Goal: Task Accomplishment & Management: Manage account settings

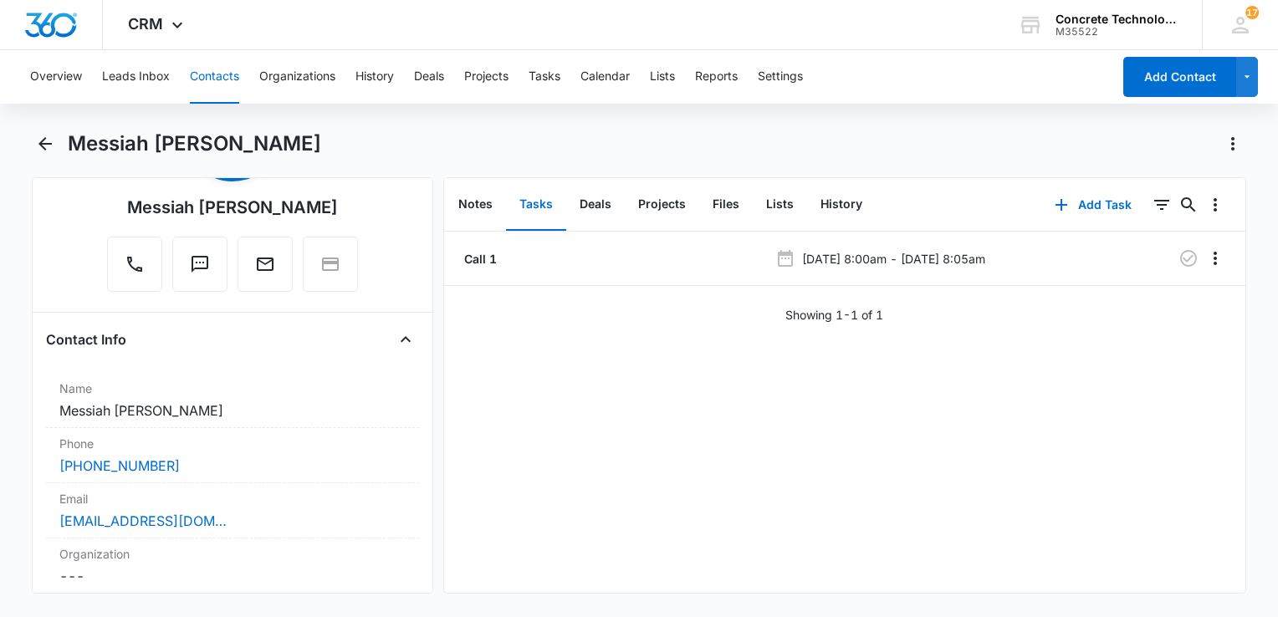
scroll to position [251, 0]
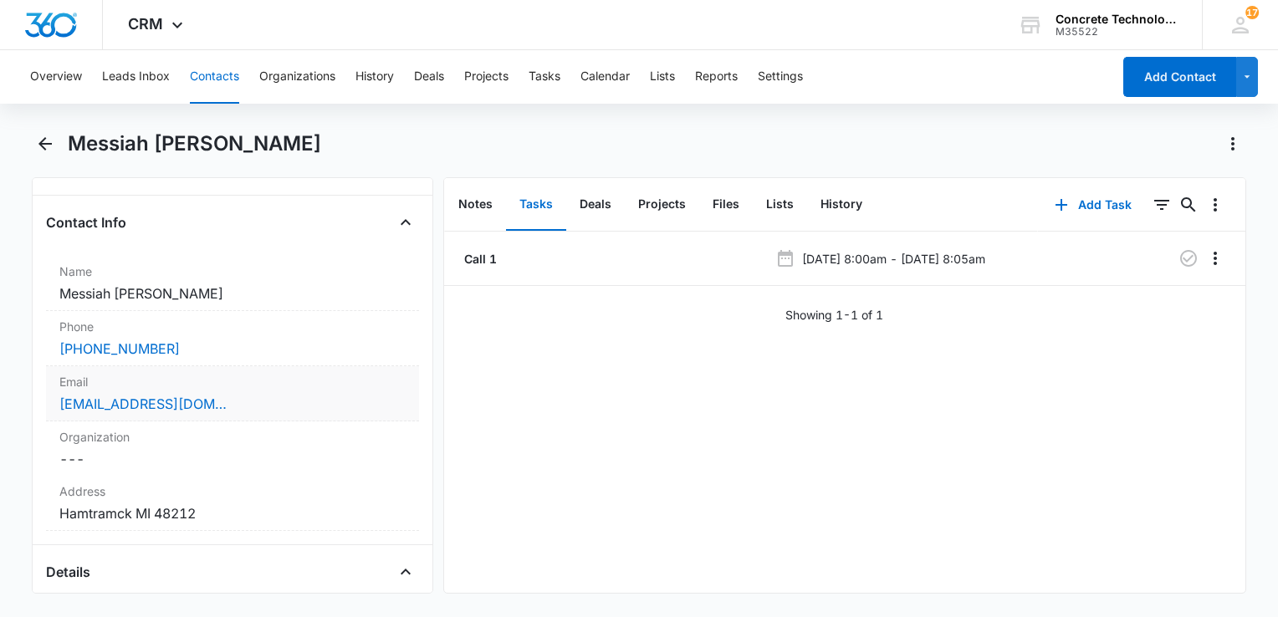
click at [274, 390] on div "Email Cancel Save Changes [EMAIL_ADDRESS][DOMAIN_NAME]" at bounding box center [232, 393] width 373 height 55
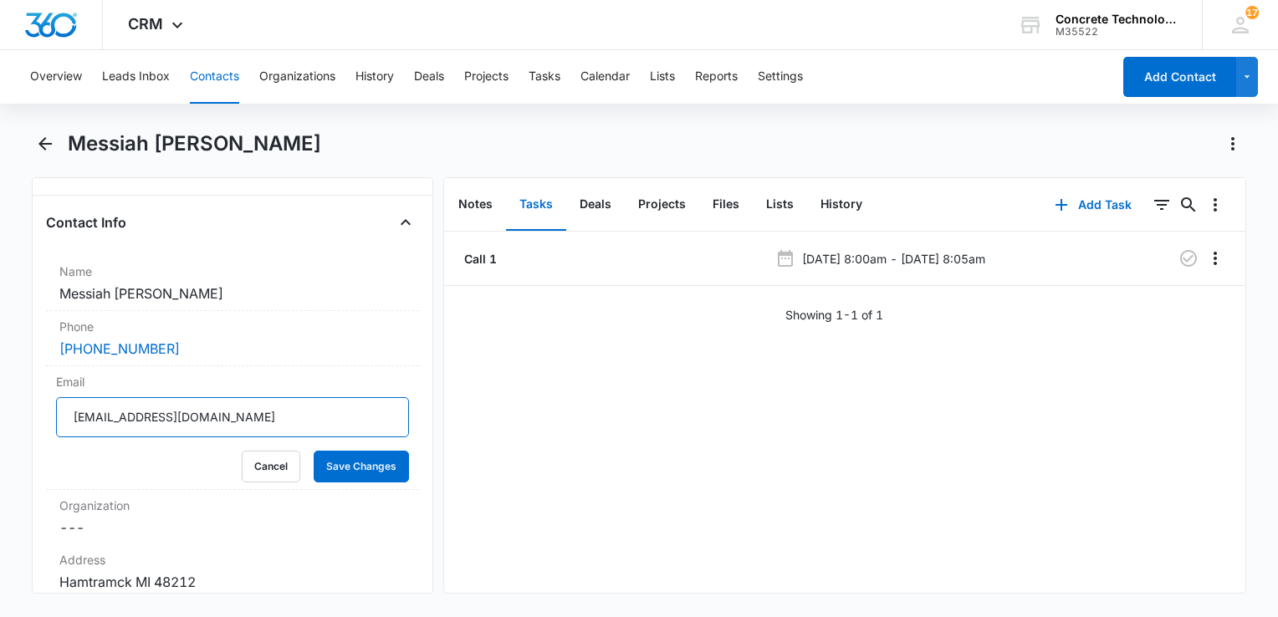
drag, startPoint x: 243, startPoint y: 410, endPoint x: 0, endPoint y: 402, distance: 243.5
click at [0, 403] on html "CRM Apps Reputation Websites Forms CRM Email Social Content Ads Intelligence Fi…" at bounding box center [639, 308] width 1278 height 617
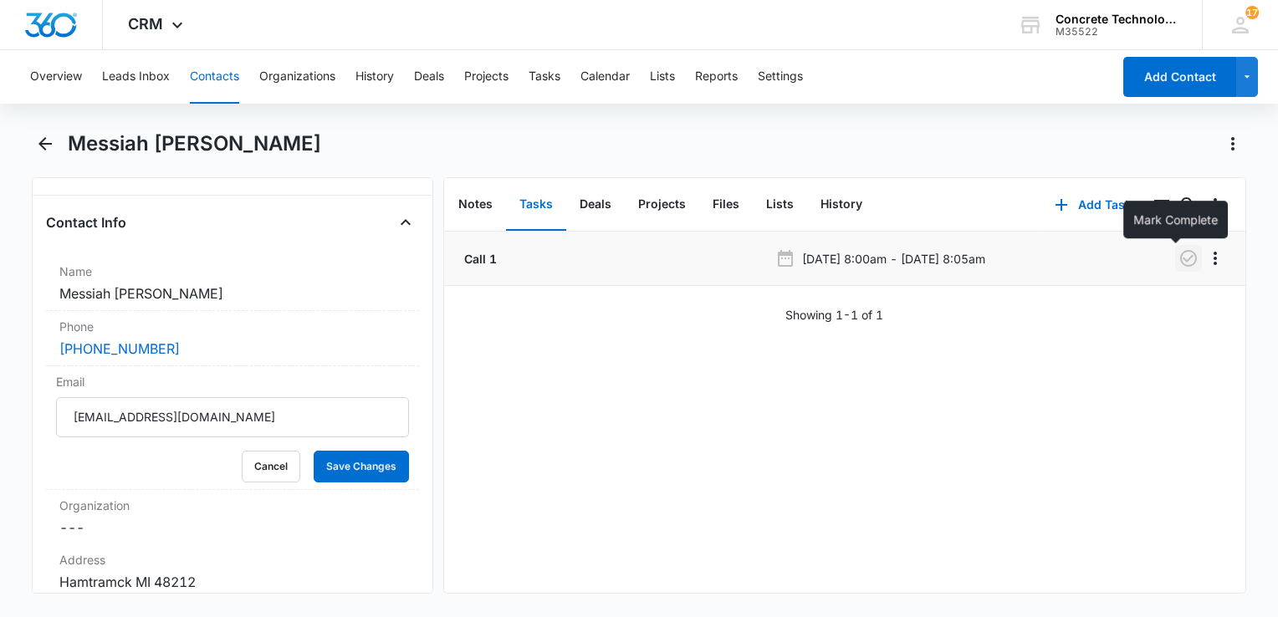
drag, startPoint x: 1167, startPoint y: 258, endPoint x: 1170, endPoint y: 267, distance: 8.7
click at [1178, 267] on icon "button" at bounding box center [1188, 258] width 20 height 20
click at [1060, 202] on button "Add Task" at bounding box center [1093, 205] width 110 height 40
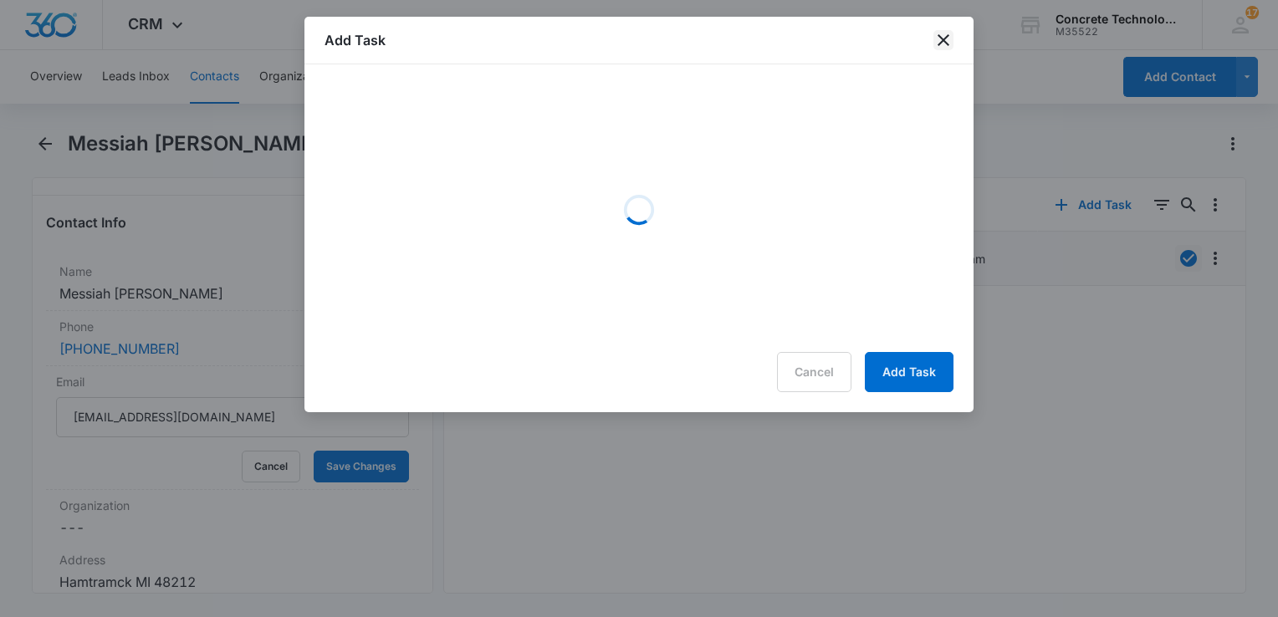
click at [941, 38] on icon "close" at bounding box center [943, 40] width 20 height 20
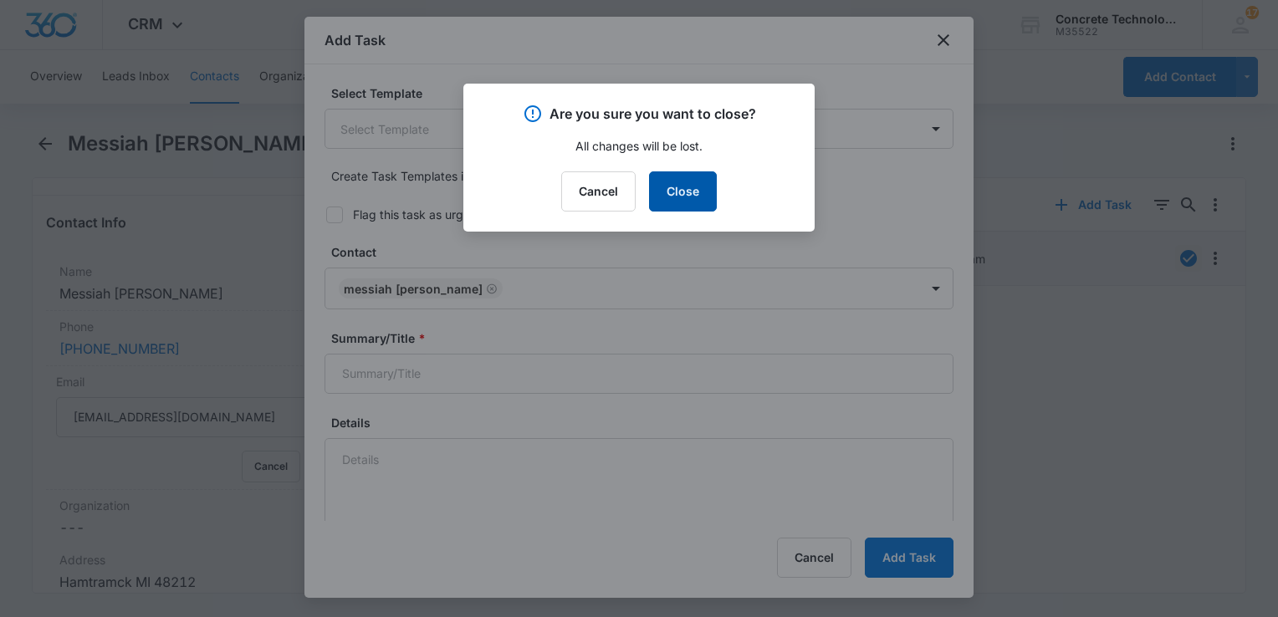
click at [699, 196] on button "Close" at bounding box center [683, 191] width 68 height 40
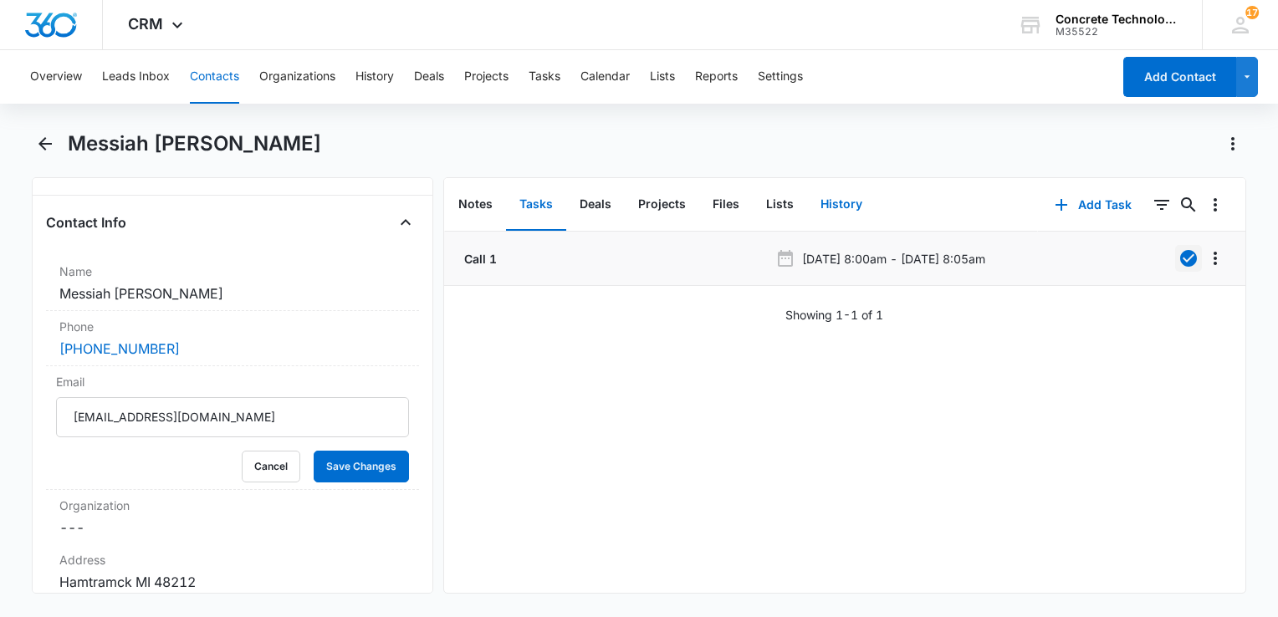
click at [825, 202] on button "History" at bounding box center [841, 205] width 69 height 52
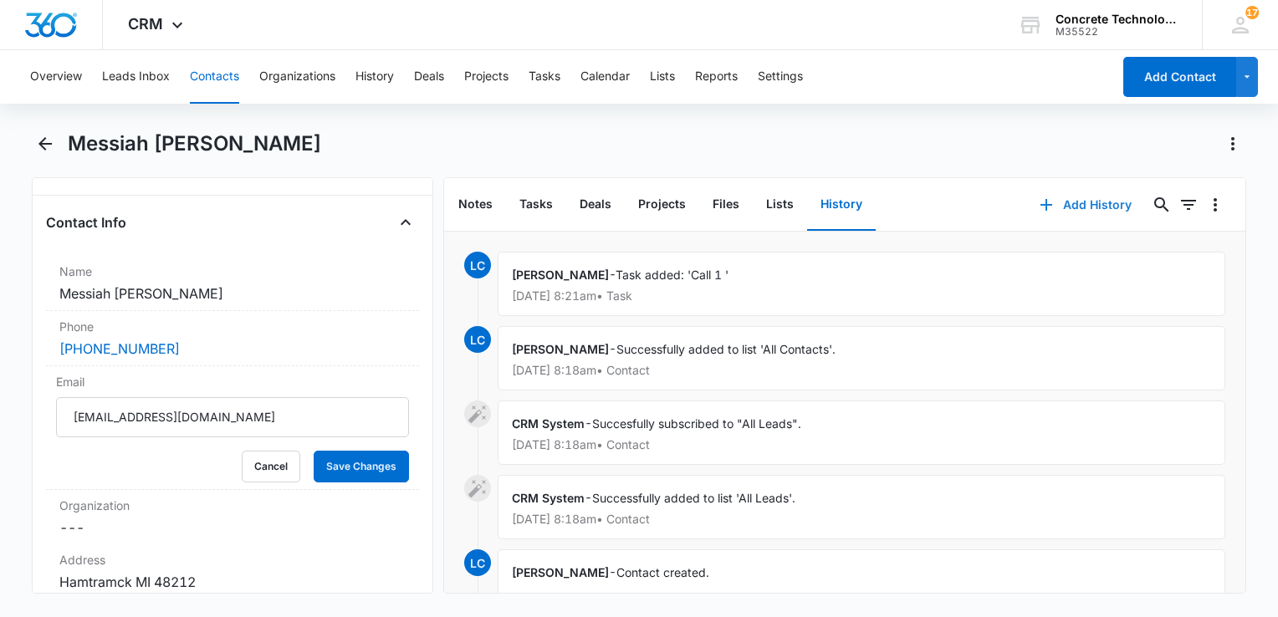
click at [1052, 206] on button "Add History" at bounding box center [1085, 205] width 125 height 40
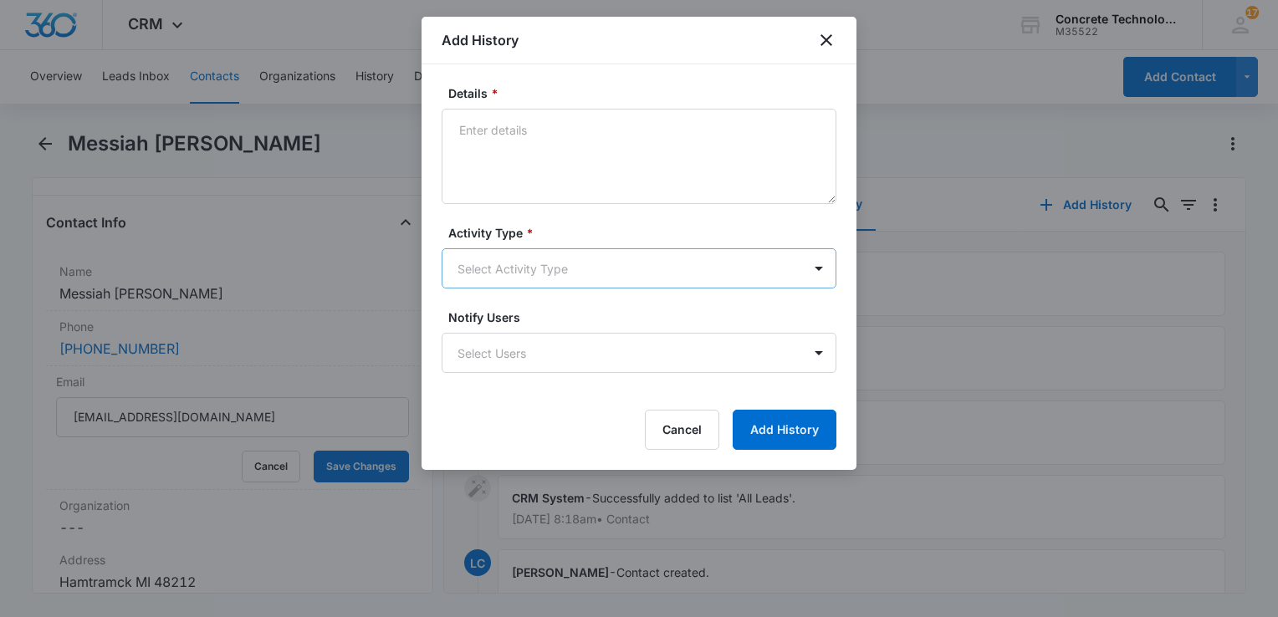
click at [491, 265] on body "CRM Apps Reputation Websites Forms CRM Email Social Content Ads Intelligence Fi…" at bounding box center [639, 308] width 1278 height 617
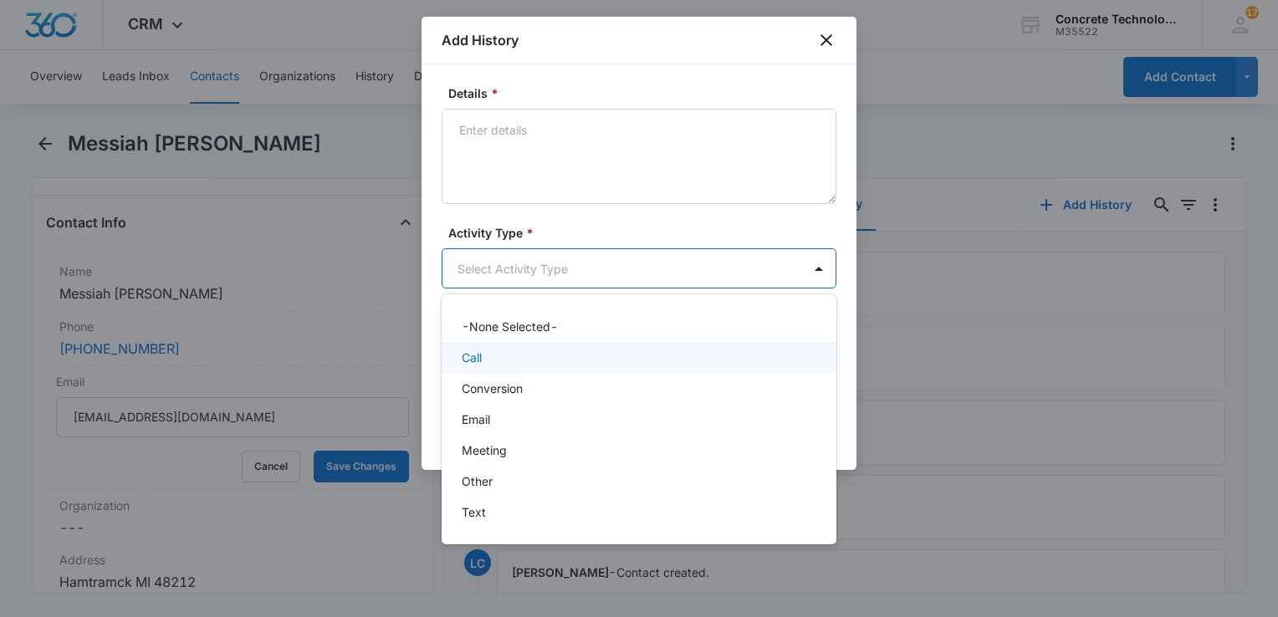
click at [498, 350] on div "Call" at bounding box center [637, 358] width 351 height 18
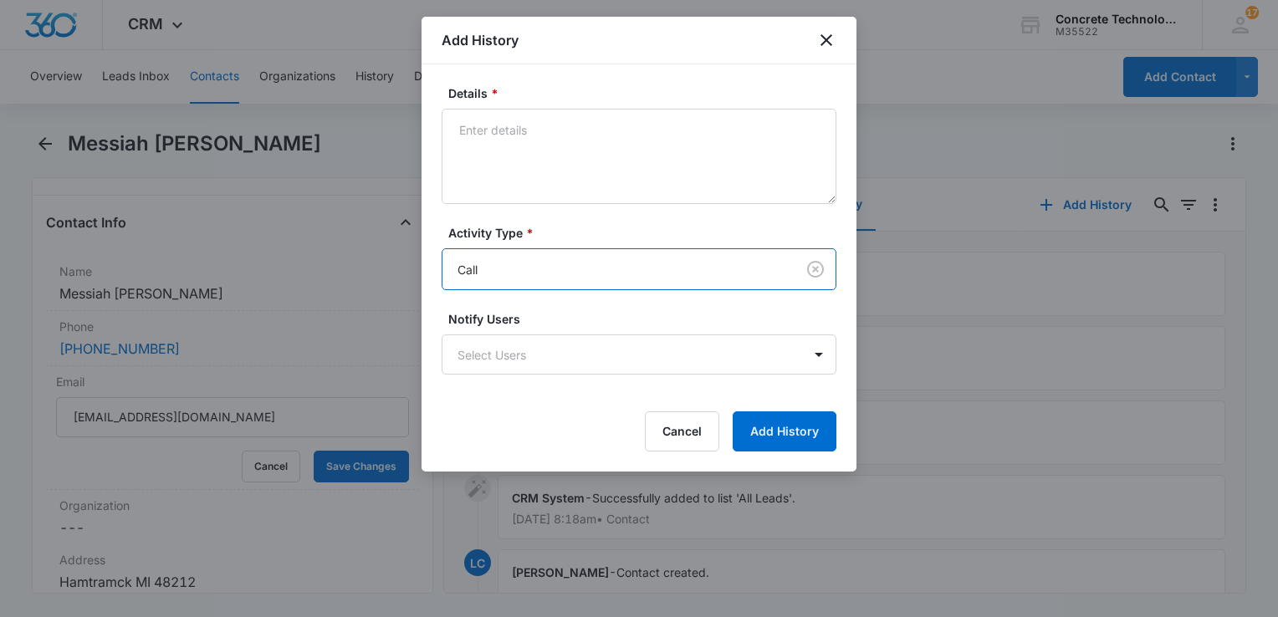
click at [498, 350] on body "CRM Apps Reputation Websites Forms CRM Email Social Content Ads Intelligence Fi…" at bounding box center [639, 308] width 1278 height 617
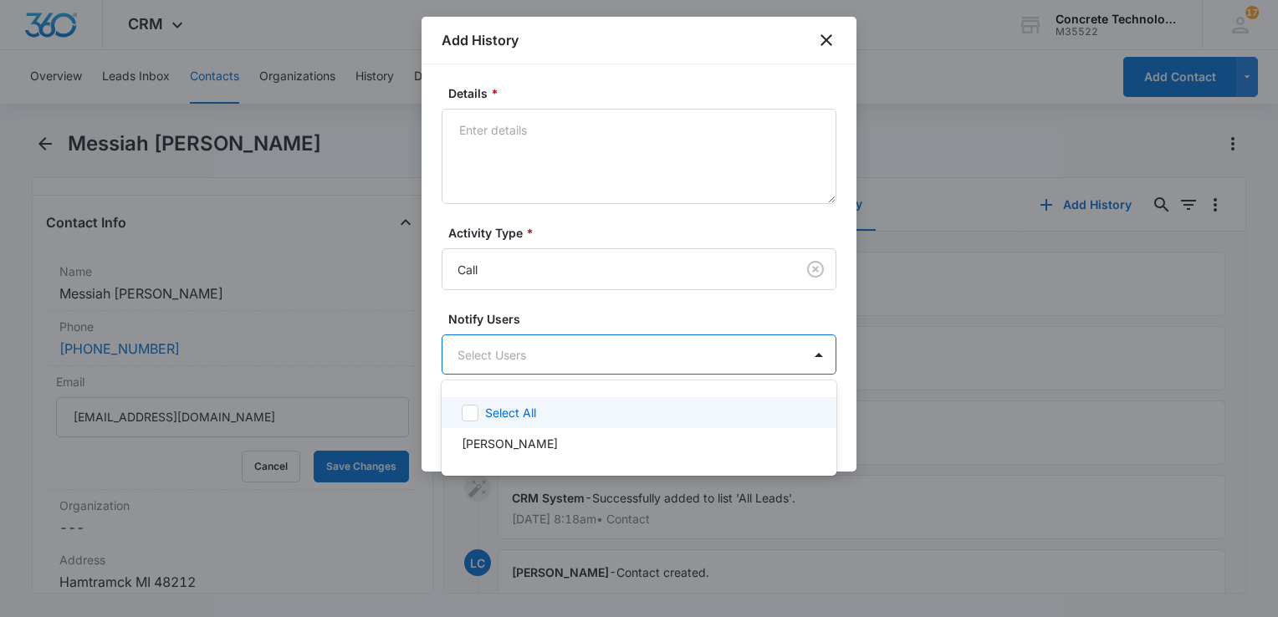
drag, startPoint x: 498, startPoint y: 435, endPoint x: 507, endPoint y: 422, distance: 15.1
click at [505, 426] on div "Select All [PERSON_NAME]" at bounding box center [639, 428] width 395 height 69
drag, startPoint x: 539, startPoint y: 170, endPoint x: 544, endPoint y: 151, distance: 19.9
click at [544, 156] on div at bounding box center [639, 308] width 1278 height 617
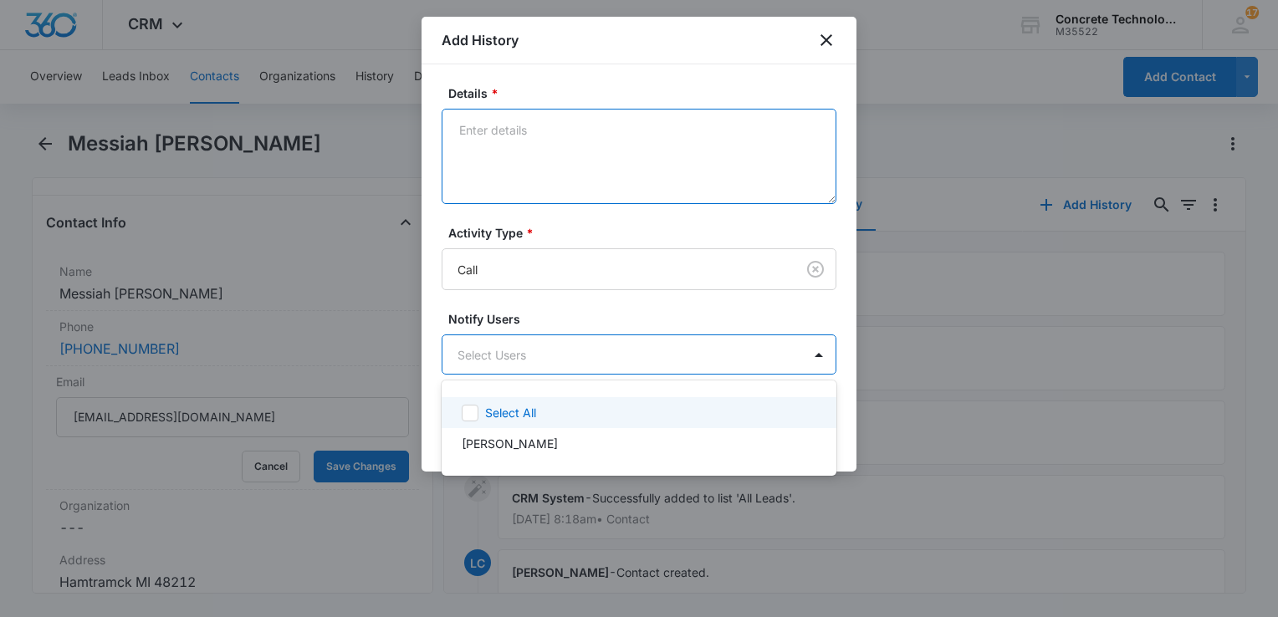
click at [545, 145] on textarea "Details *" at bounding box center [639, 156] width 395 height 95
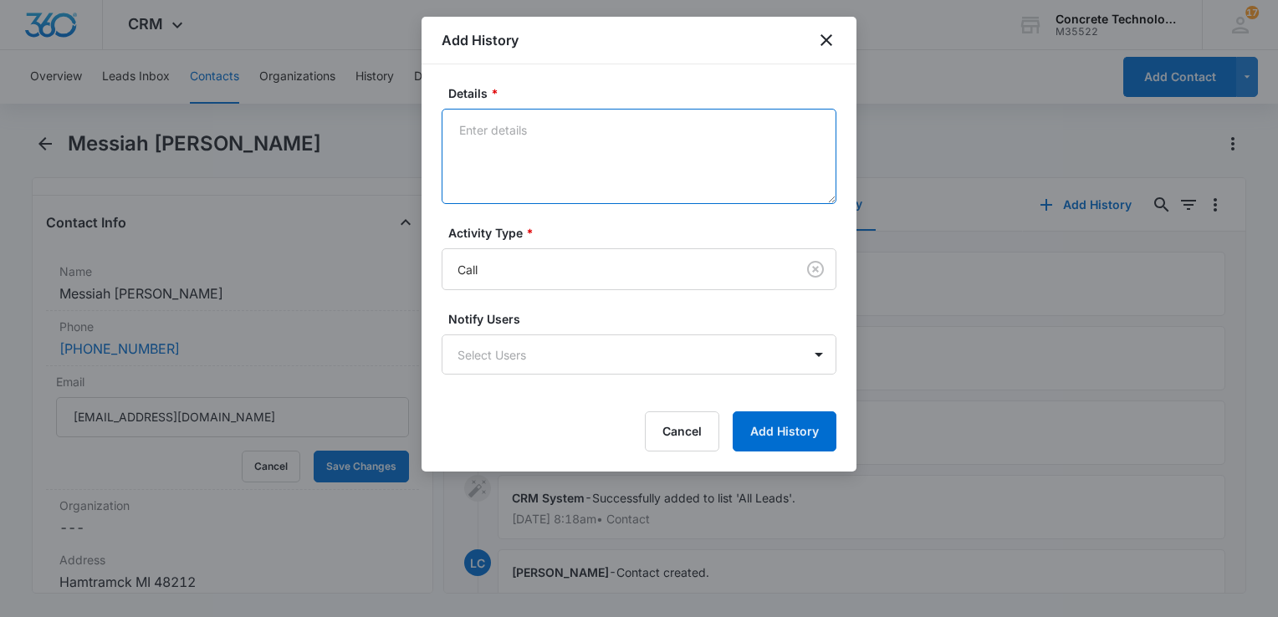
click at [545, 144] on textarea "Details *" at bounding box center [639, 156] width 395 height 95
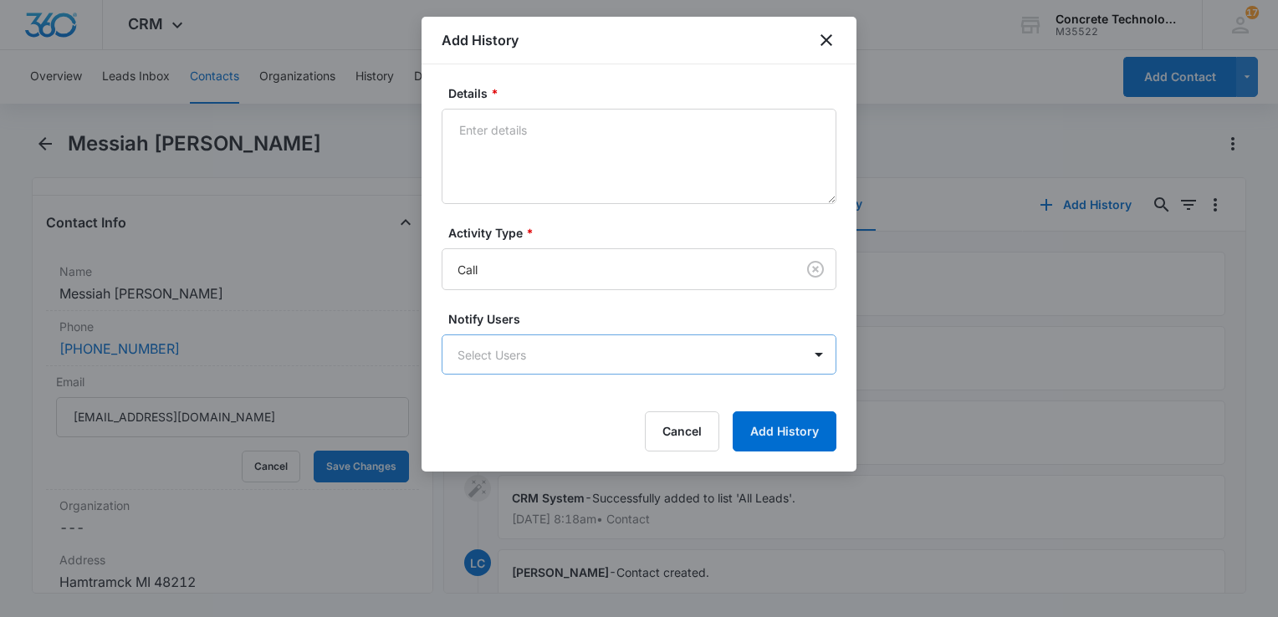
click at [523, 366] on body "CRM Apps Reputation Websites Forms CRM Email Social Content Ads Intelligence Fi…" at bounding box center [639, 308] width 1278 height 617
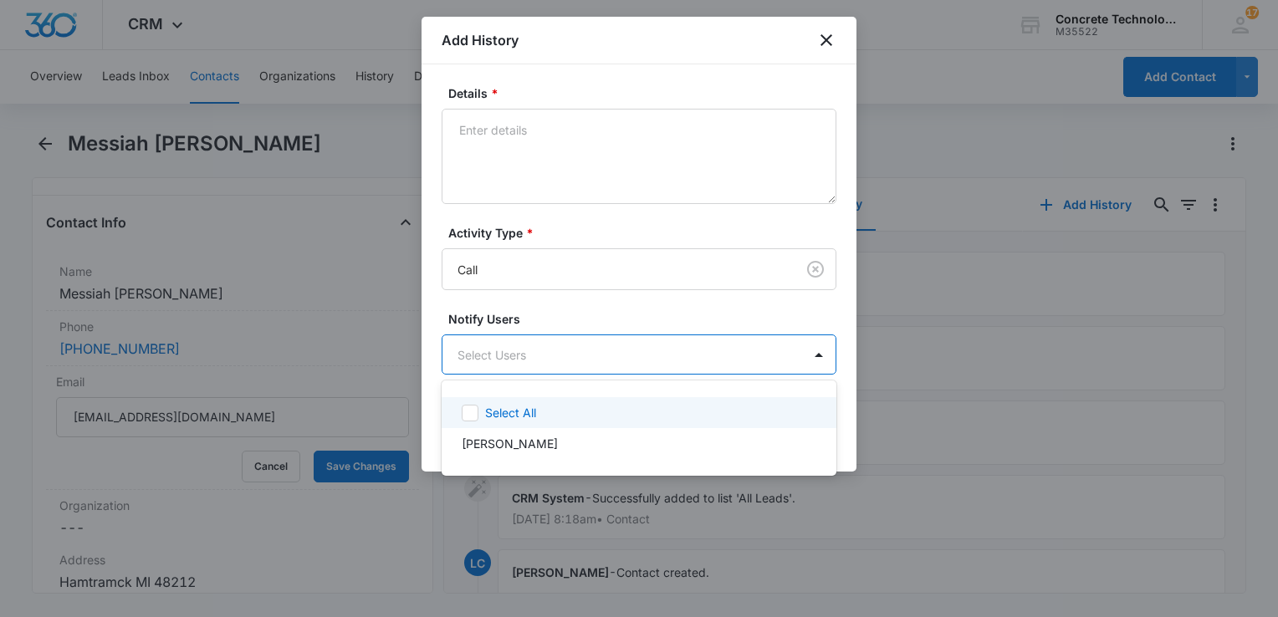
click at [510, 421] on p "Select All" at bounding box center [510, 413] width 51 height 18
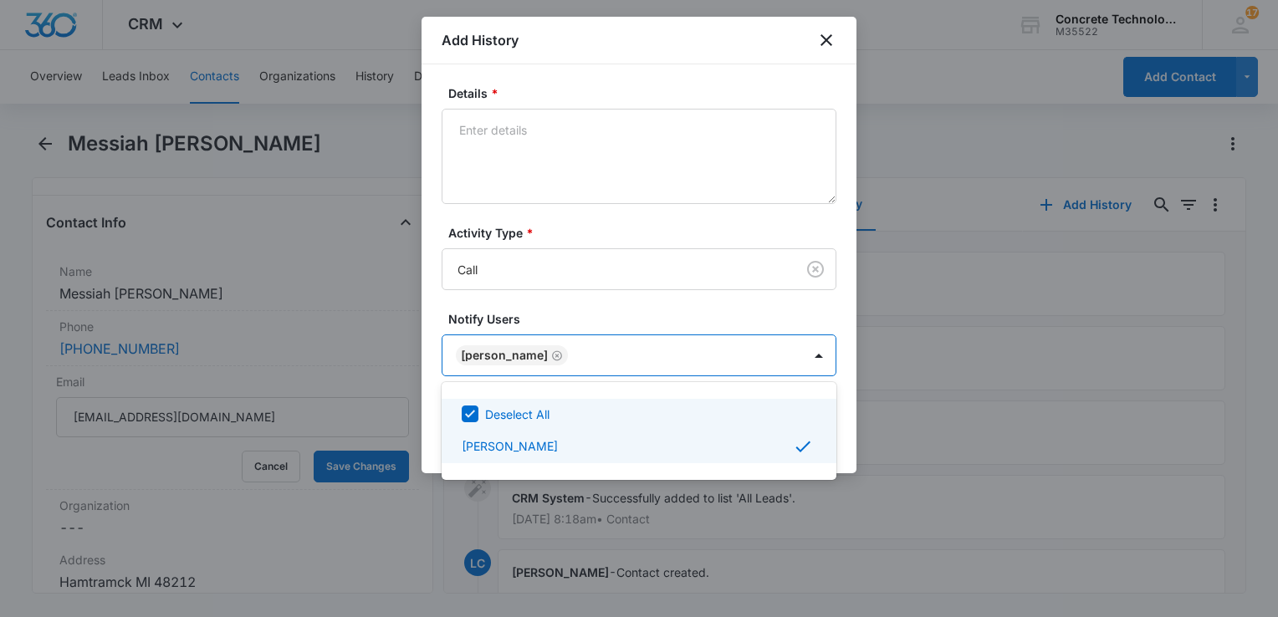
click at [651, 146] on div at bounding box center [639, 308] width 1278 height 617
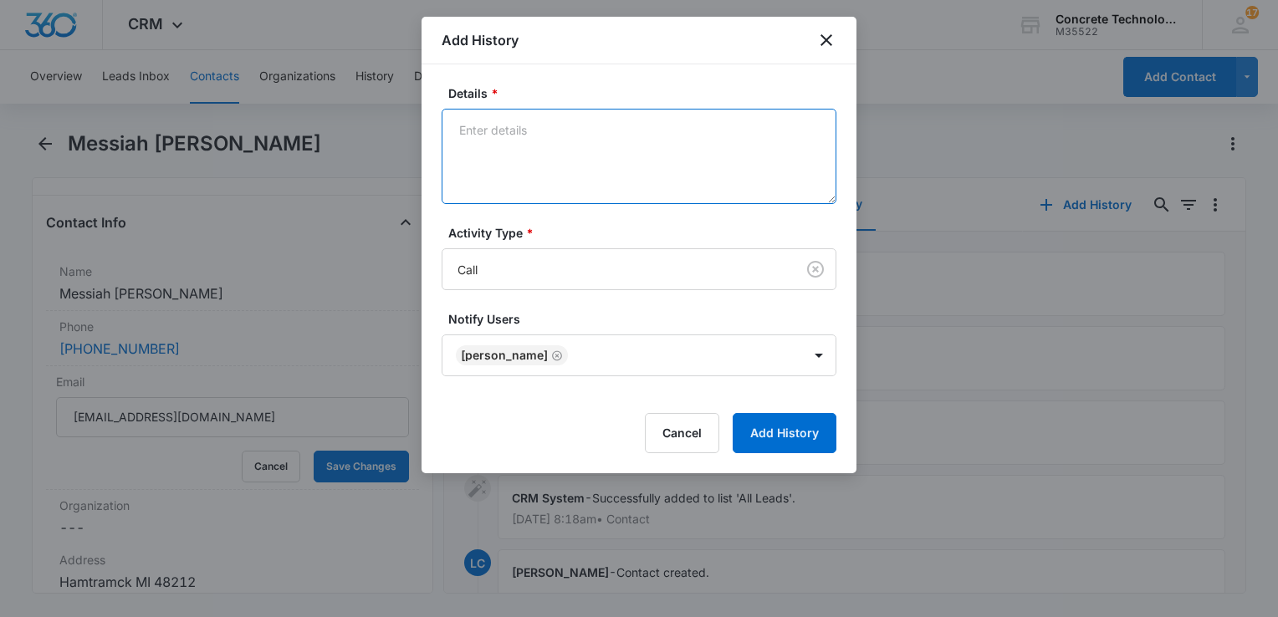
click at [636, 141] on textarea "Details *" at bounding box center [639, 156] width 395 height 95
type textarea "V"
type textarea "He was busy WCB"
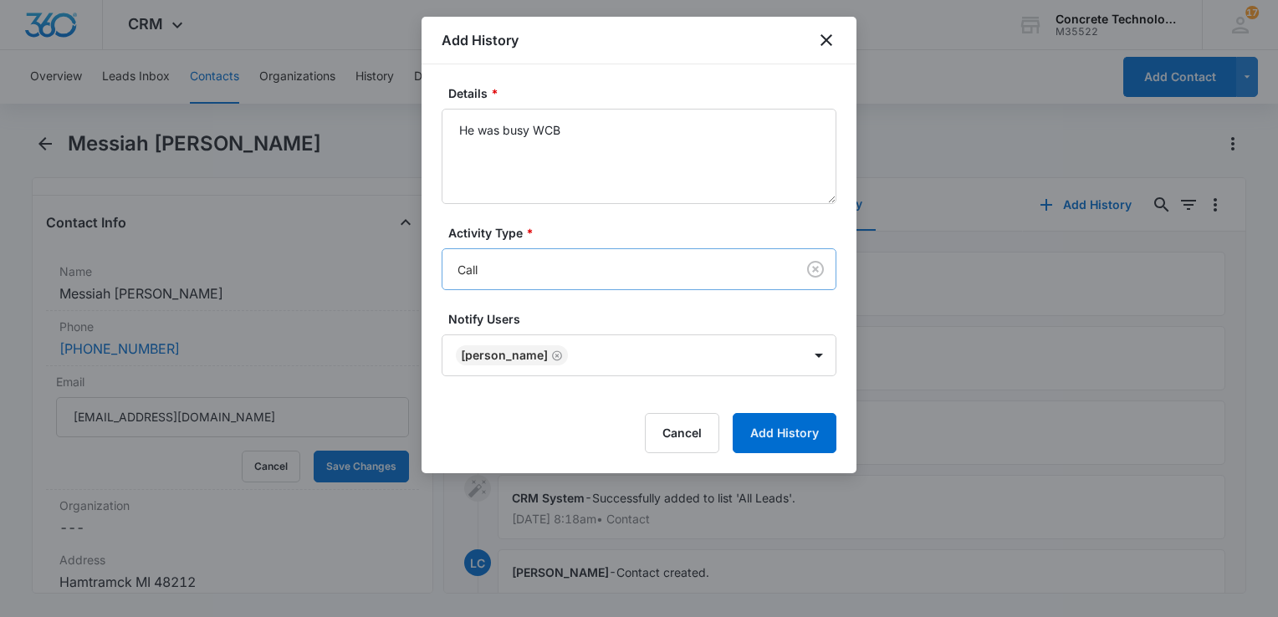
click at [697, 276] on body "CRM Apps Reputation Websites Forms CRM Email Social Content Ads Intelligence Fi…" at bounding box center [639, 308] width 1278 height 617
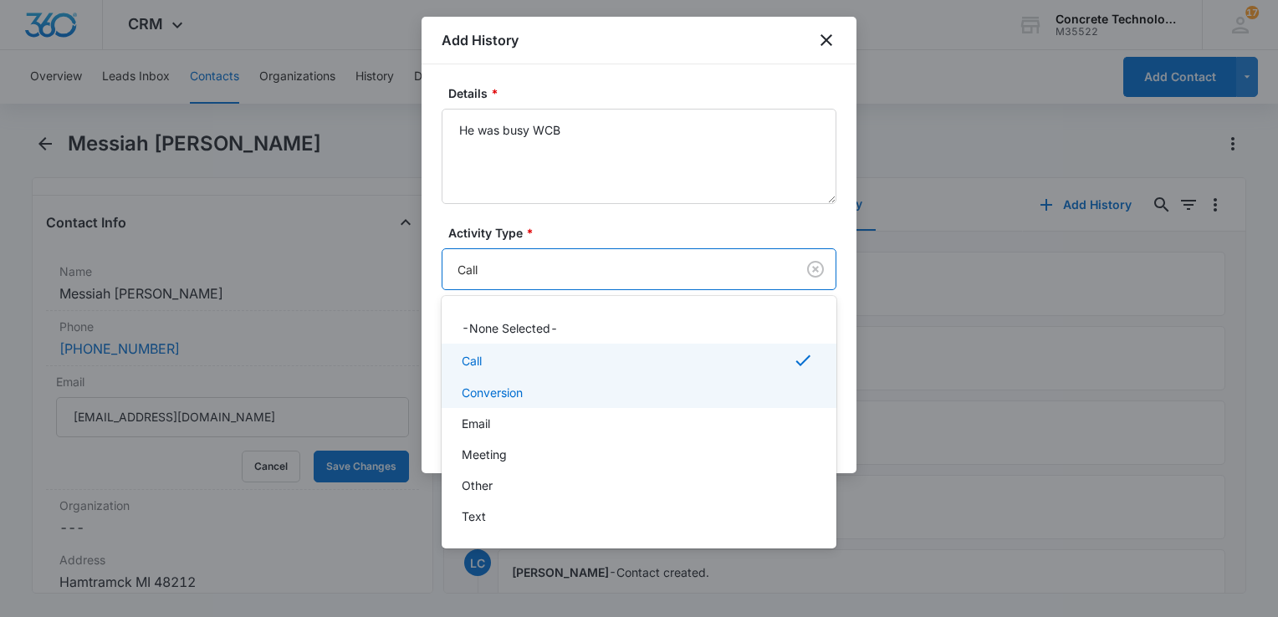
click at [513, 383] on div "Conversion" at bounding box center [639, 392] width 395 height 31
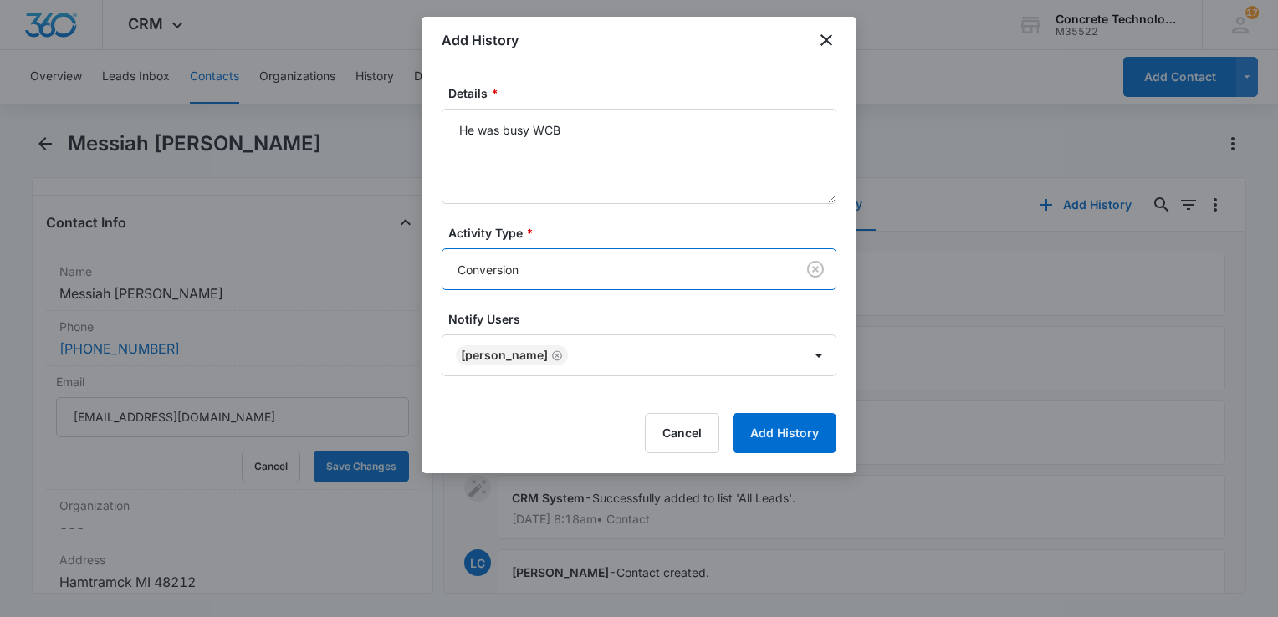
click at [622, 291] on form "Details * He was busy WCB Activity Type * option Conversion, selected. Conversi…" at bounding box center [639, 268] width 395 height 369
click at [605, 257] on body "CRM Apps Reputation Websites Forms CRM Email Social Content Ads Intelligence Fi…" at bounding box center [639, 308] width 1278 height 617
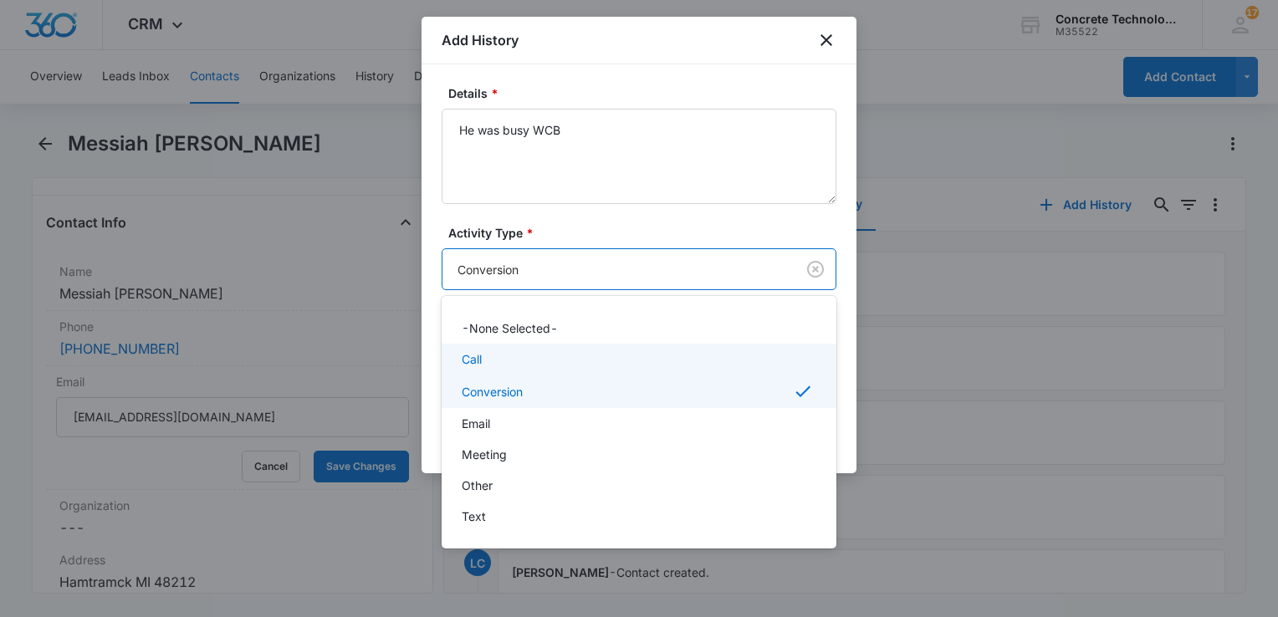
click at [525, 353] on div "Call" at bounding box center [637, 359] width 351 height 18
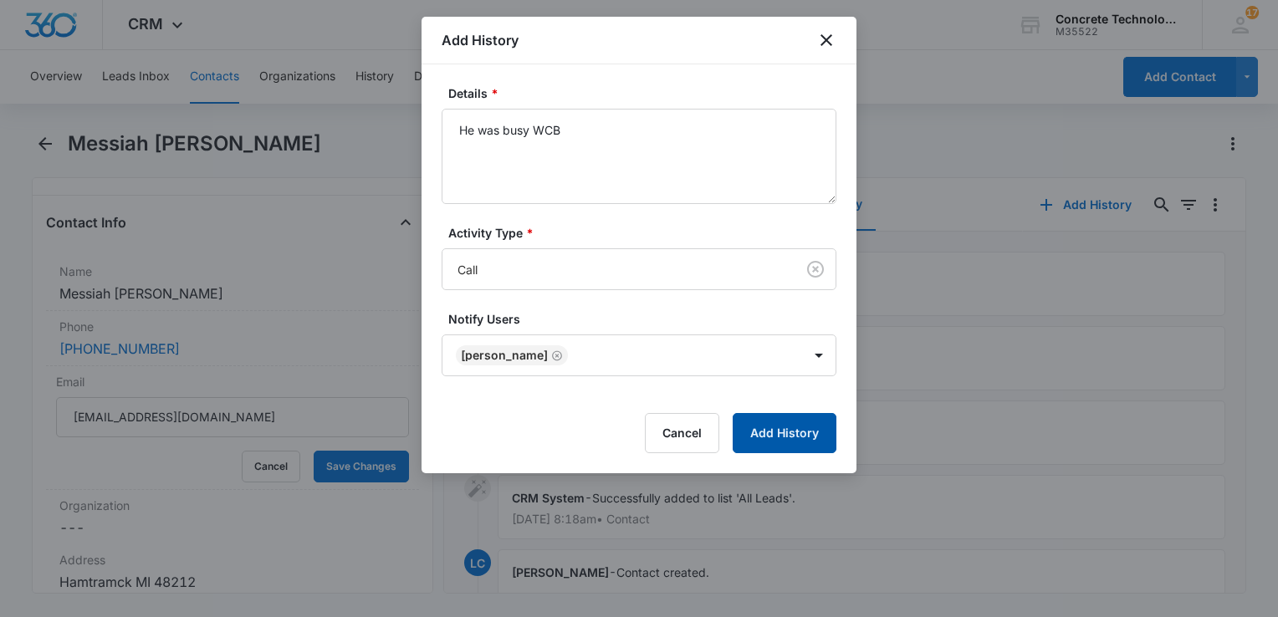
click at [793, 429] on button "Add History" at bounding box center [785, 433] width 104 height 40
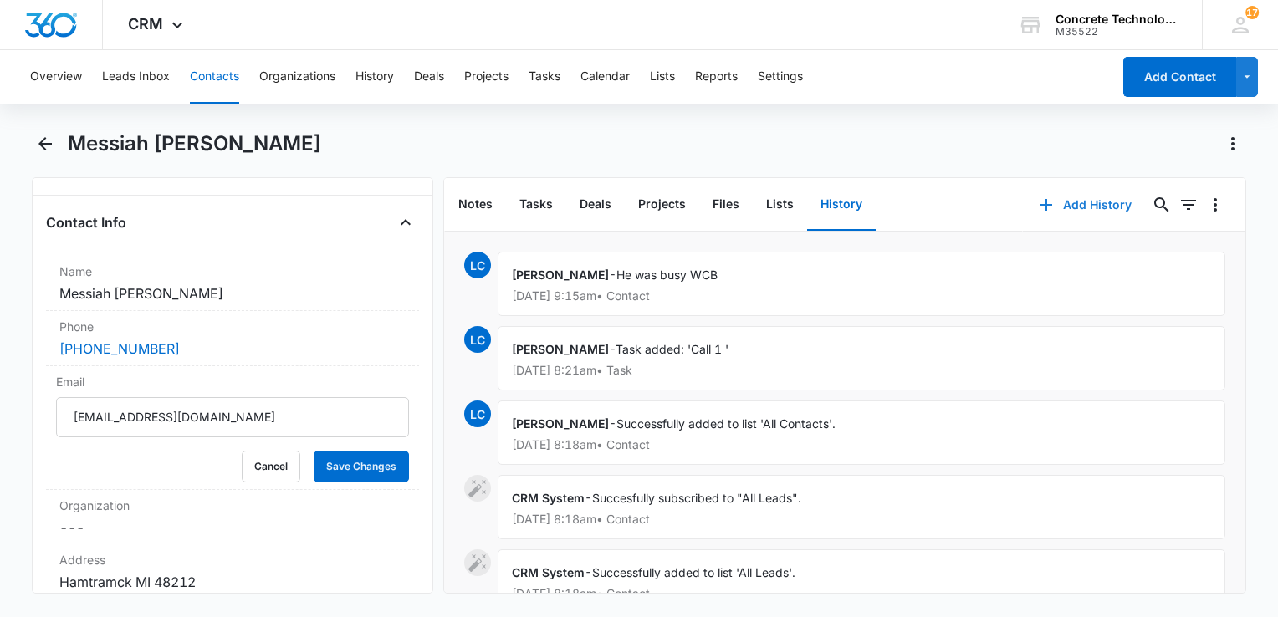
click at [1049, 198] on button "Add History" at bounding box center [1085, 205] width 125 height 40
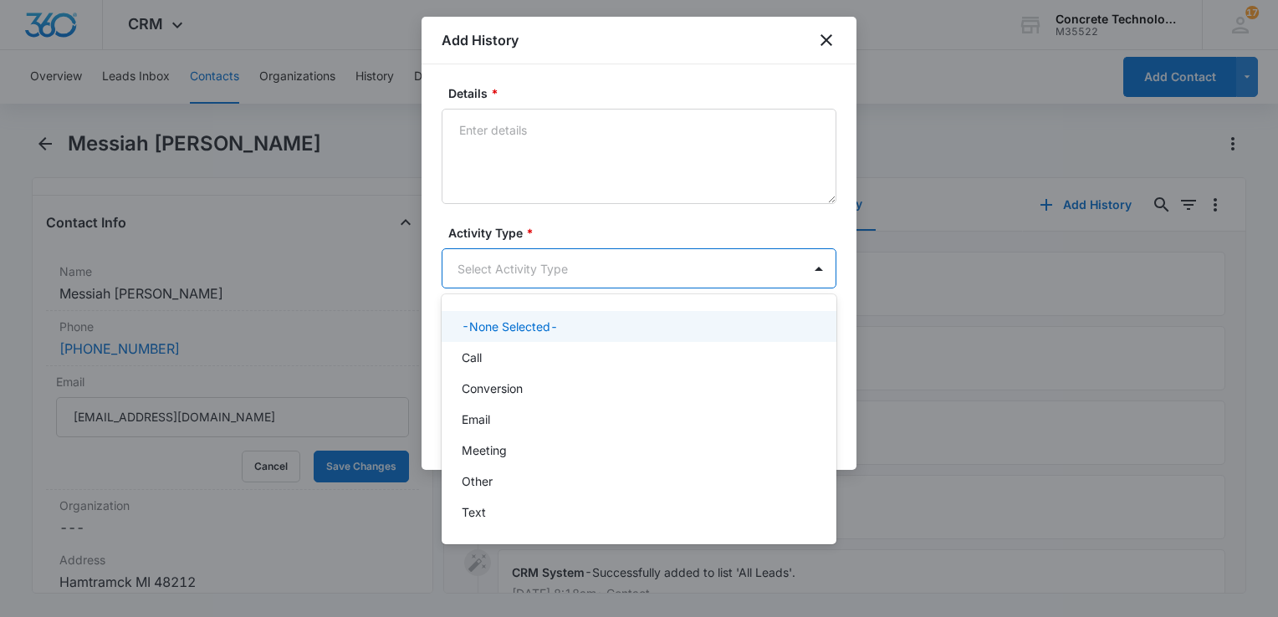
click at [465, 260] on body "CRM Apps Reputation Websites Forms CRM Email Social Content Ads Intelligence Fi…" at bounding box center [639, 308] width 1278 height 617
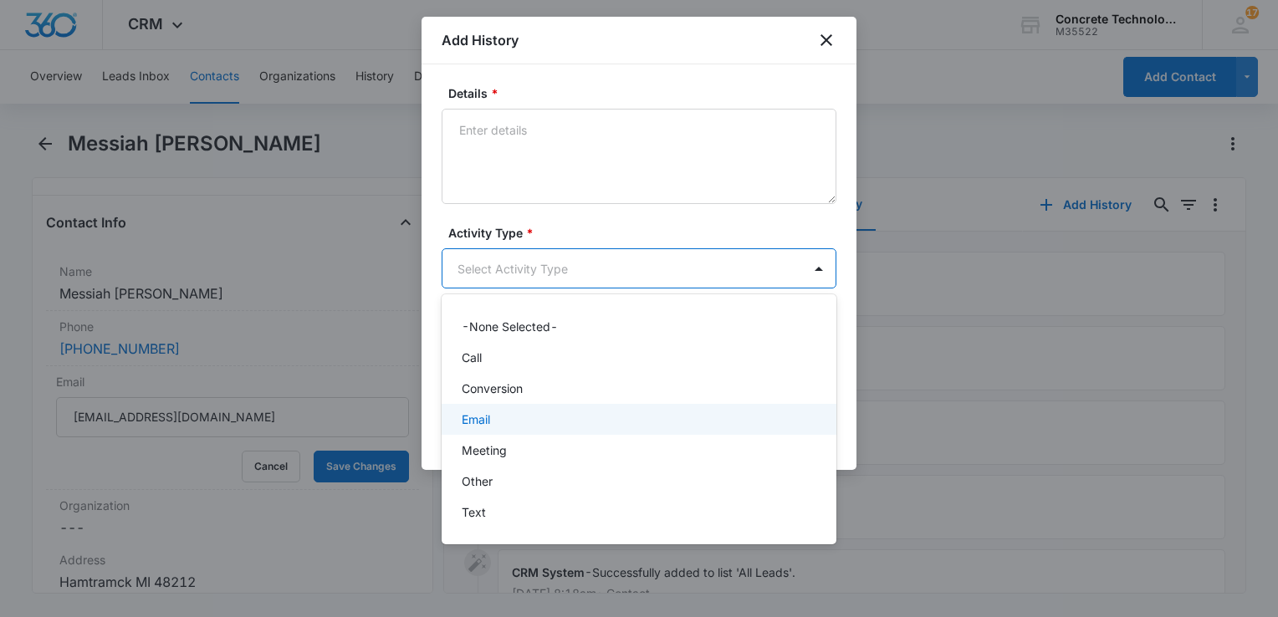
click at [490, 414] on p "Email" at bounding box center [476, 420] width 28 height 18
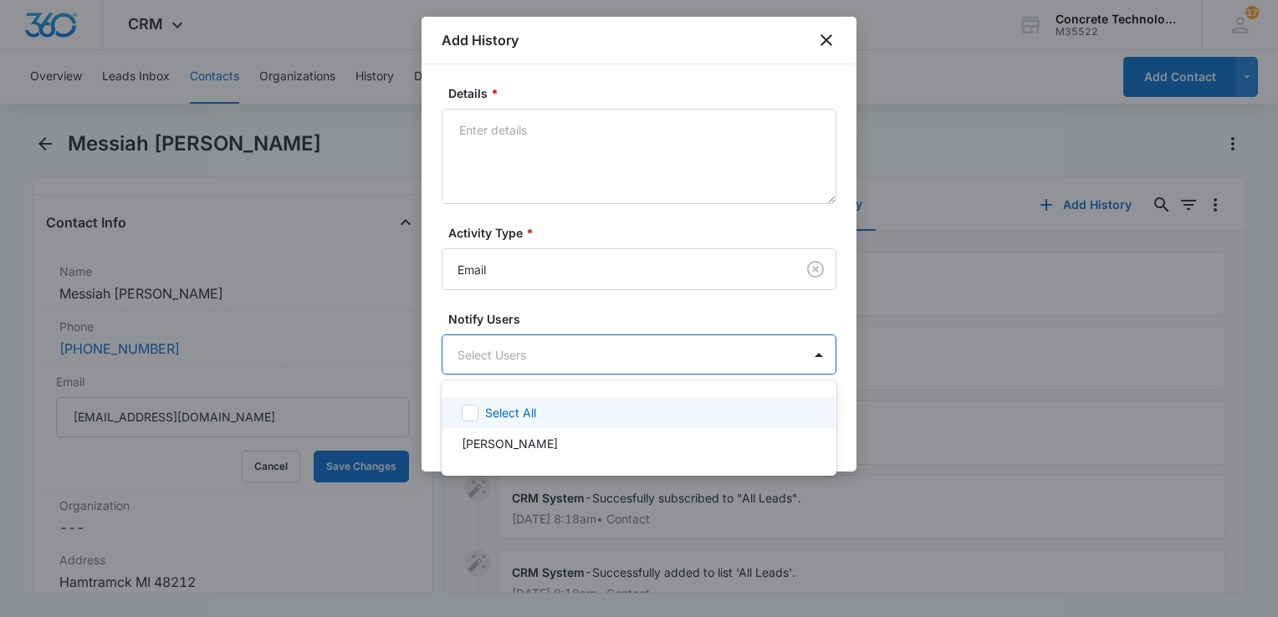
click at [532, 349] on body "CRM Apps Reputation Websites Forms CRM Email Social Content Ads Intelligence Fi…" at bounding box center [639, 308] width 1278 height 617
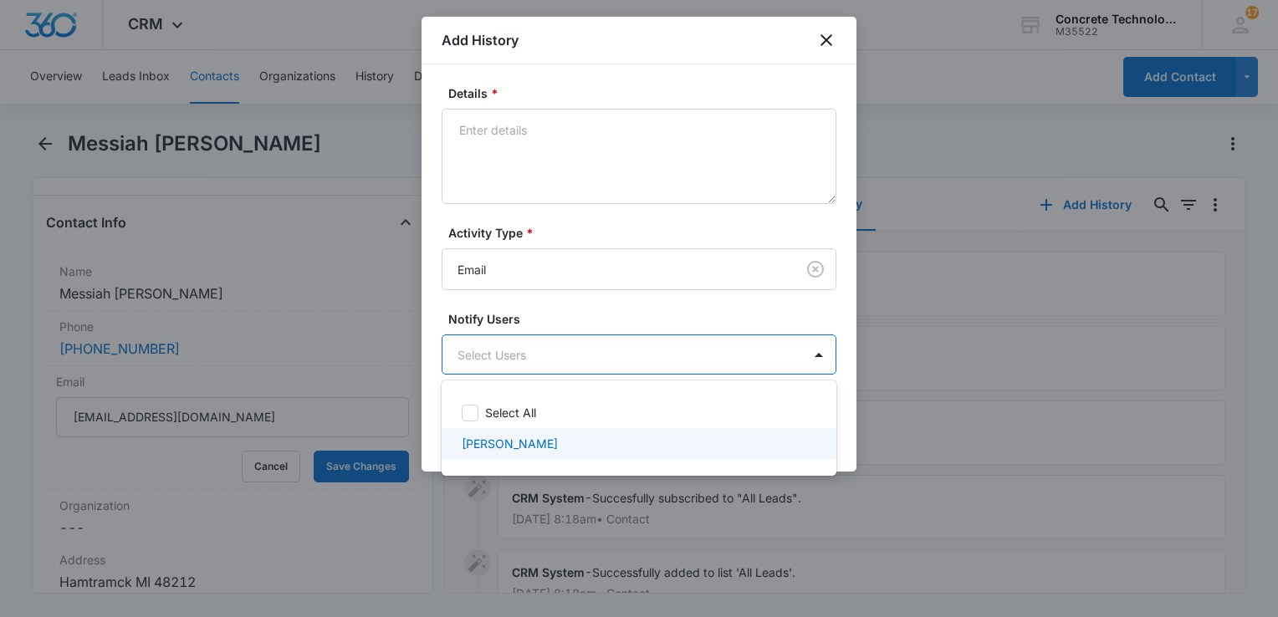
drag, startPoint x: 508, startPoint y: 440, endPoint x: 523, endPoint y: 349, distance: 92.4
click at [512, 431] on div "[PERSON_NAME]" at bounding box center [639, 443] width 395 height 31
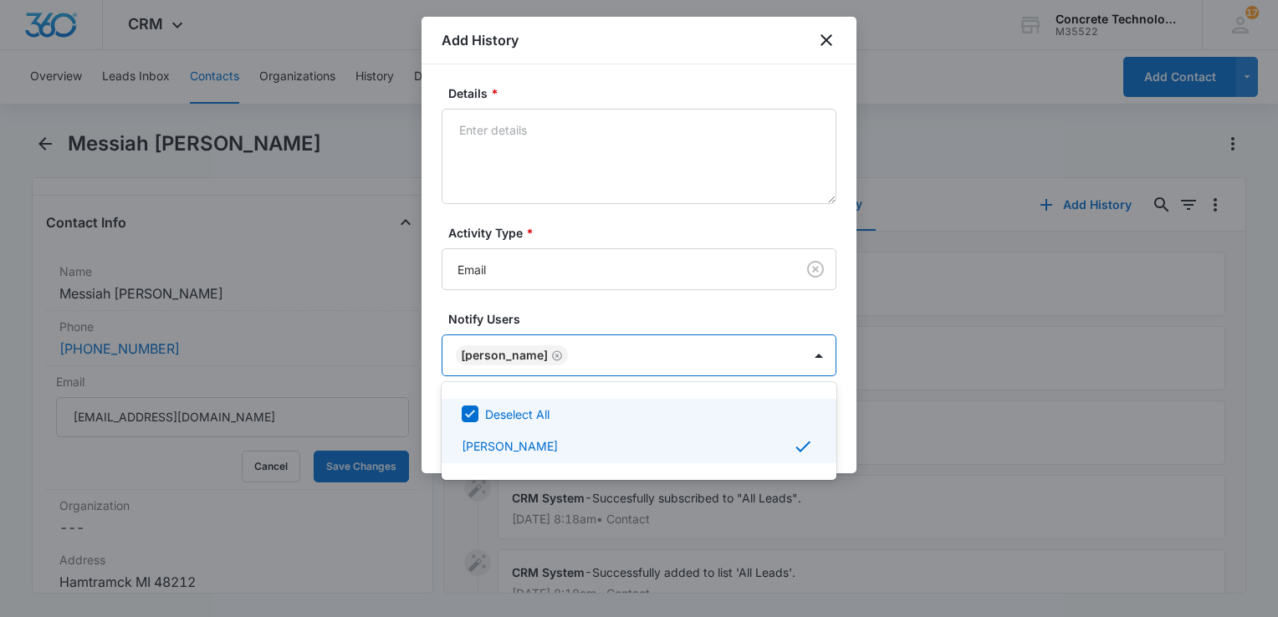
click at [548, 154] on div at bounding box center [639, 308] width 1278 height 617
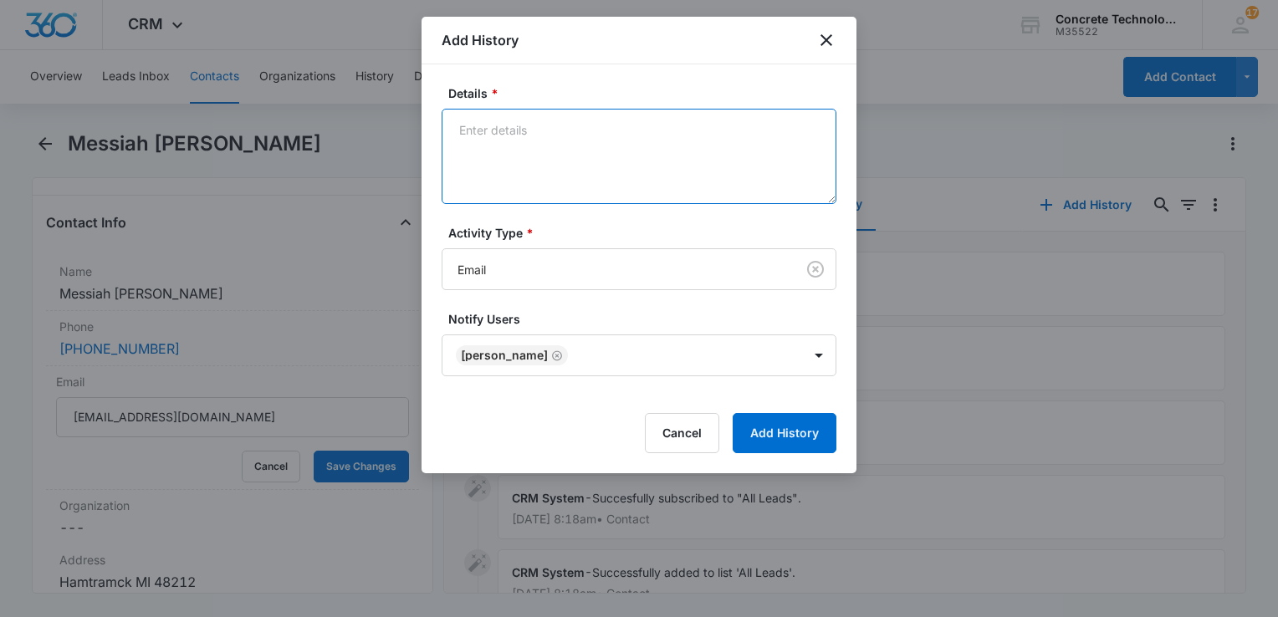
click at [549, 152] on textarea "Details *" at bounding box center [639, 156] width 395 height 95
type textarea "One"
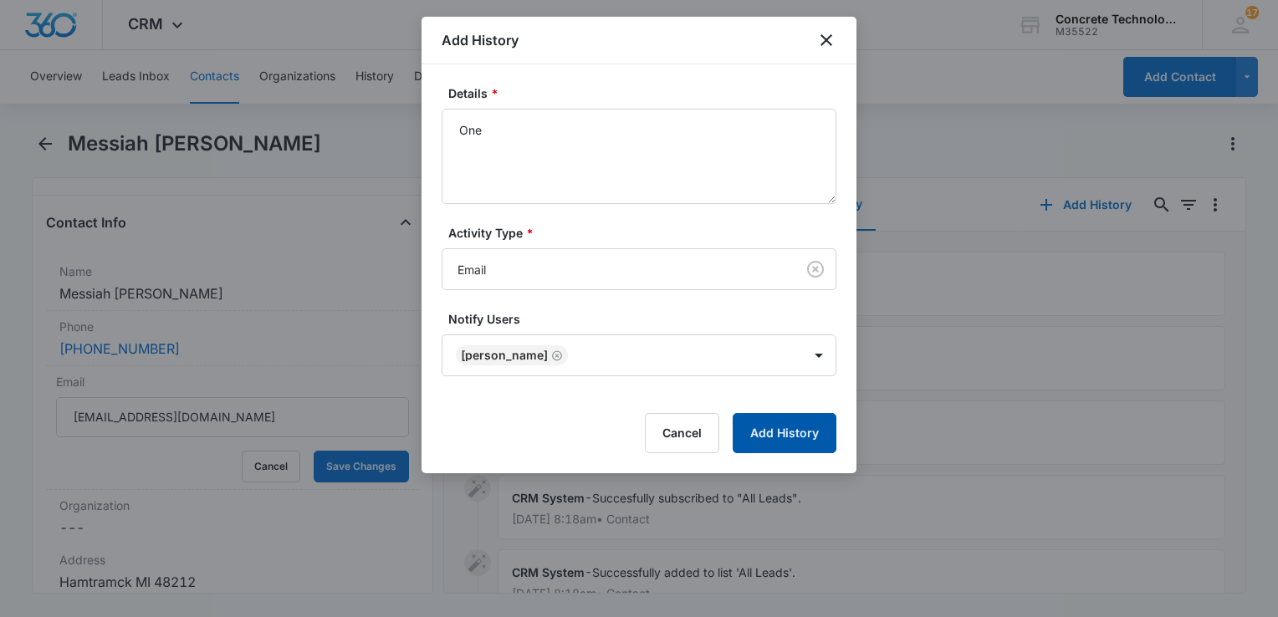
click at [774, 430] on button "Add History" at bounding box center [785, 433] width 104 height 40
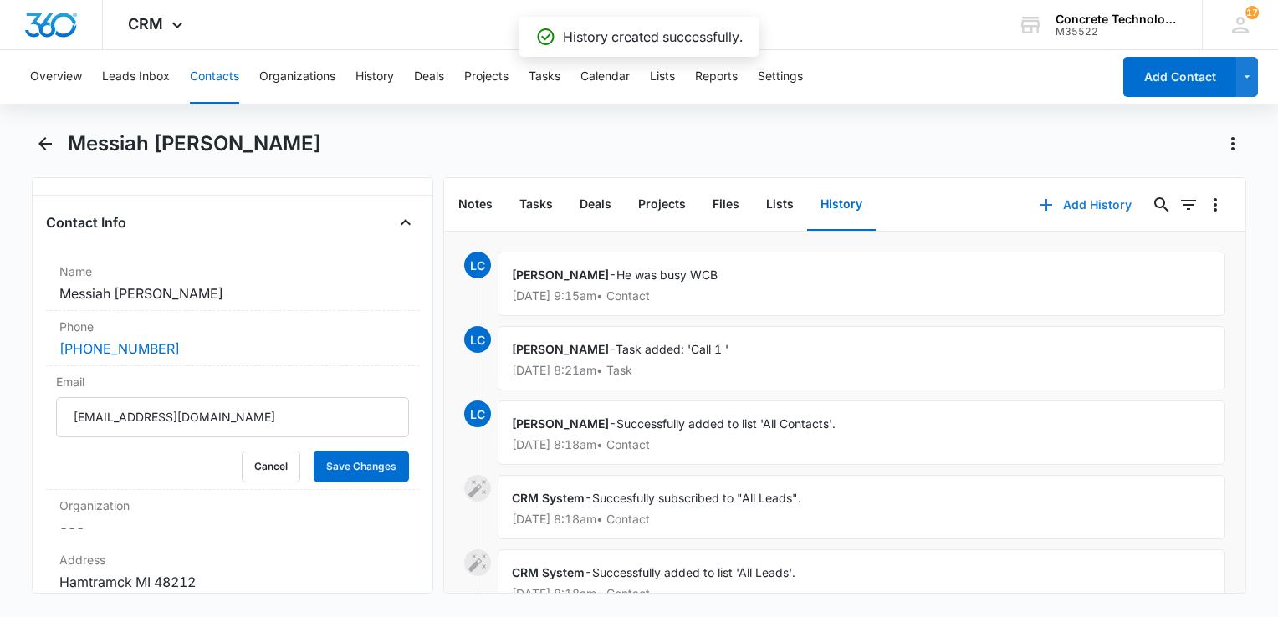
click at [1047, 210] on button "Add History" at bounding box center [1085, 205] width 125 height 40
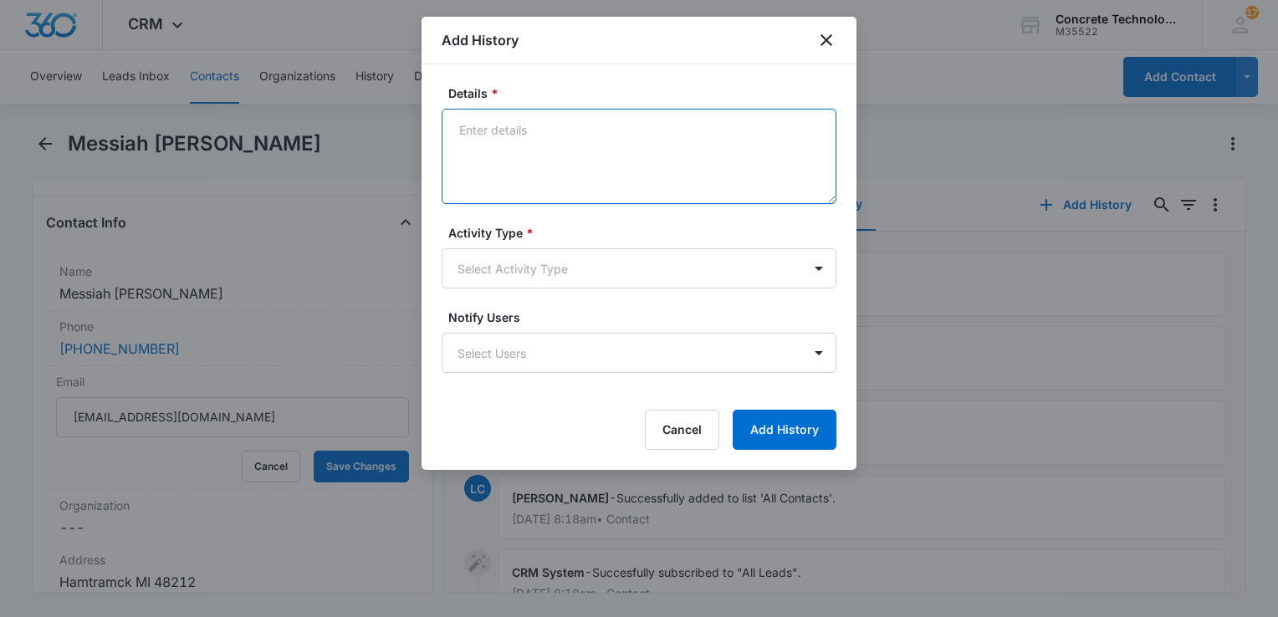
click at [595, 174] on textarea "Details *" at bounding box center [639, 156] width 395 height 95
type textarea "One"
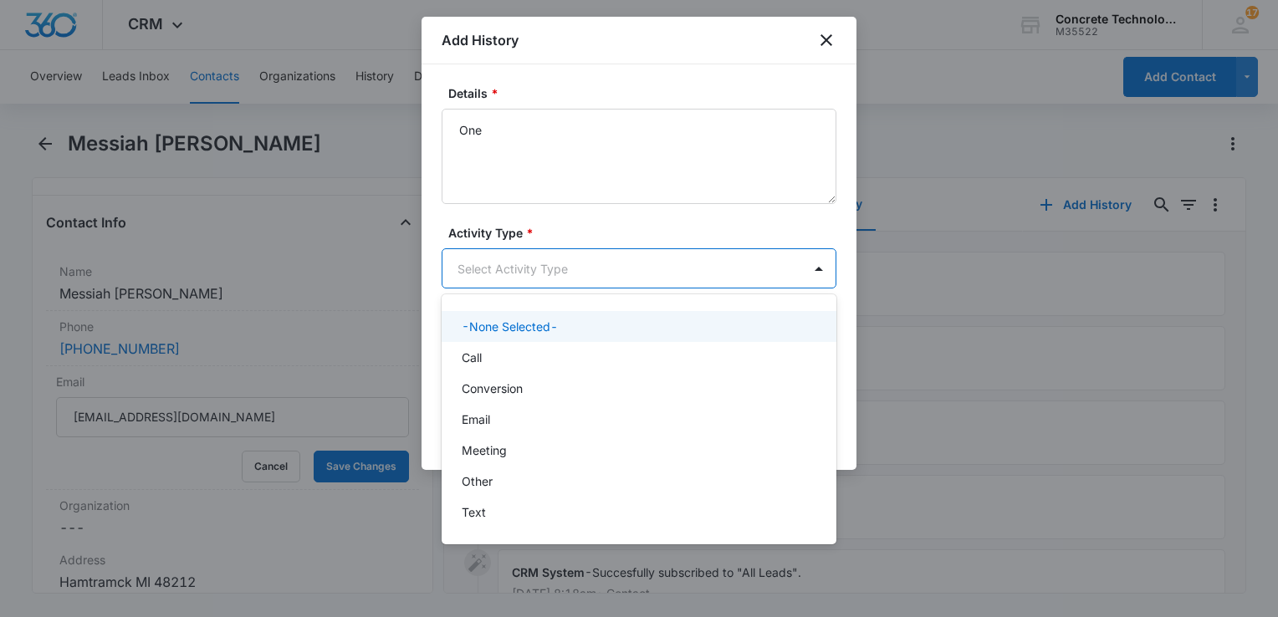
click at [511, 256] on body "CRM Apps Reputation Websites Forms CRM Email Social Content Ads Intelligence Fi…" at bounding box center [639, 308] width 1278 height 617
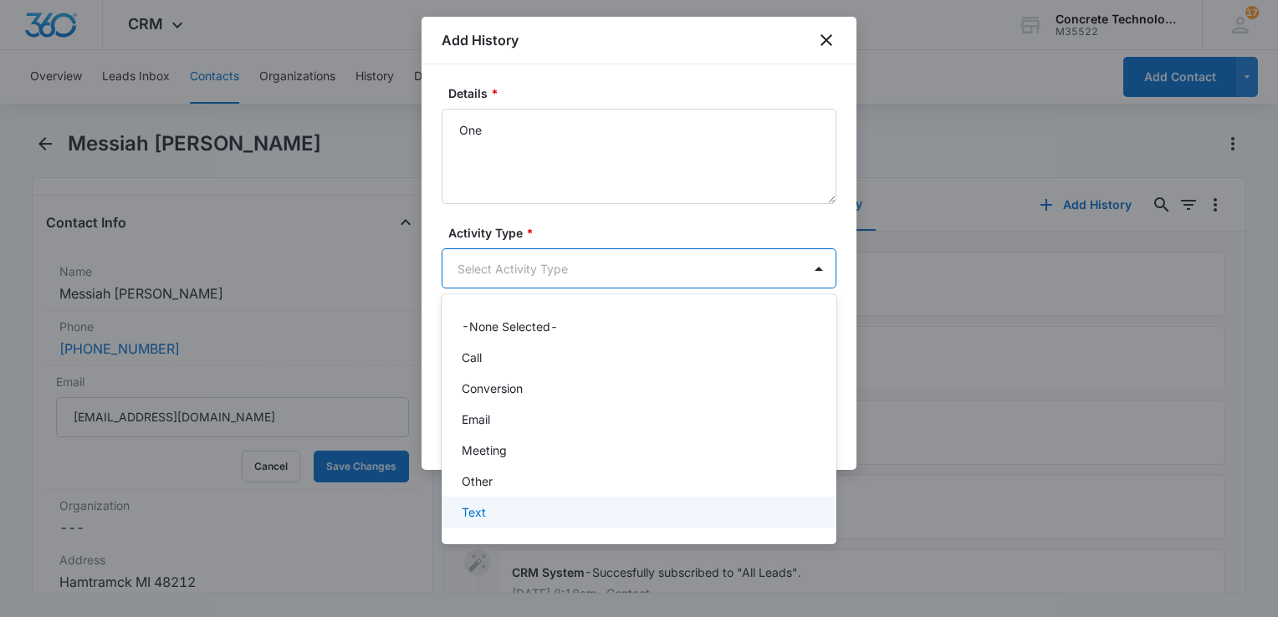
click at [482, 514] on p "Text" at bounding box center [474, 512] width 24 height 18
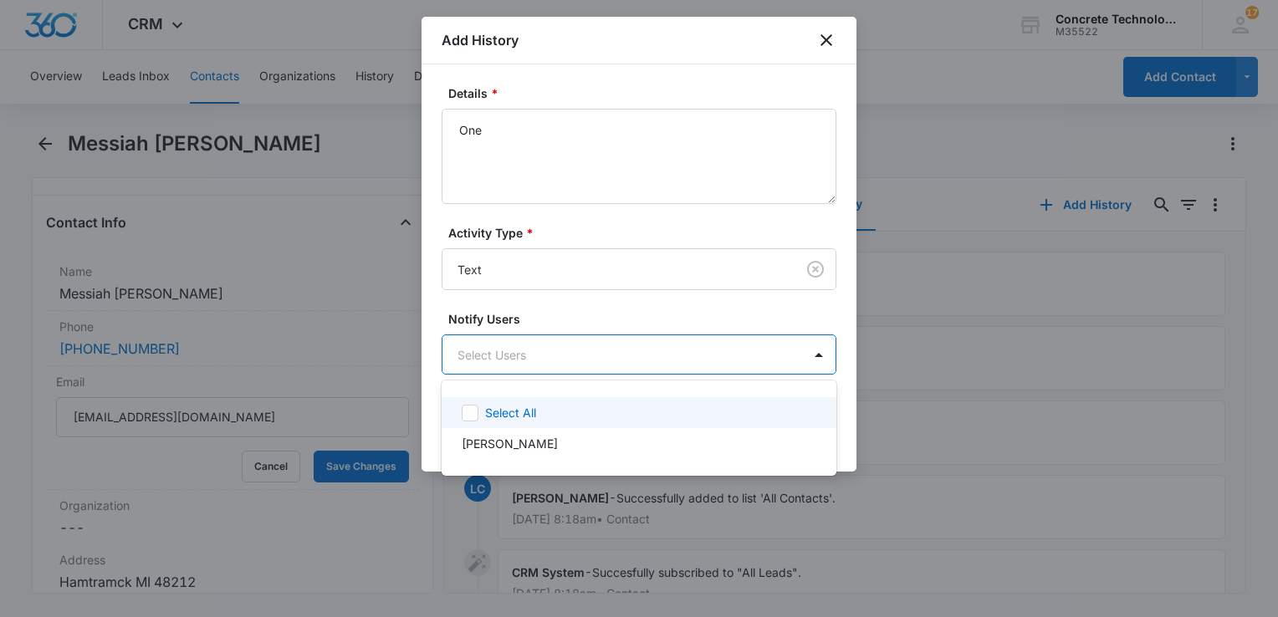
click at [528, 345] on body "CRM Apps Reputation Websites Forms CRM Email Social Content Ads Intelligence Fi…" at bounding box center [639, 308] width 1278 height 617
click at [493, 422] on div "Select All" at bounding box center [639, 412] width 395 height 31
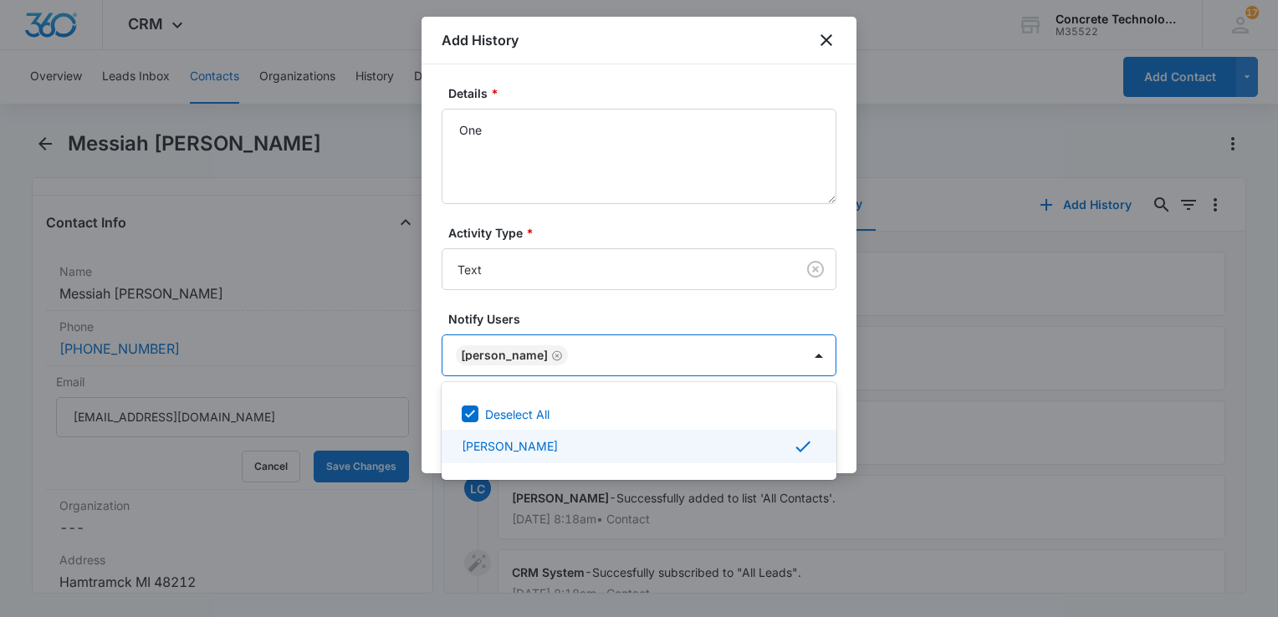
click at [847, 452] on div at bounding box center [639, 308] width 1278 height 617
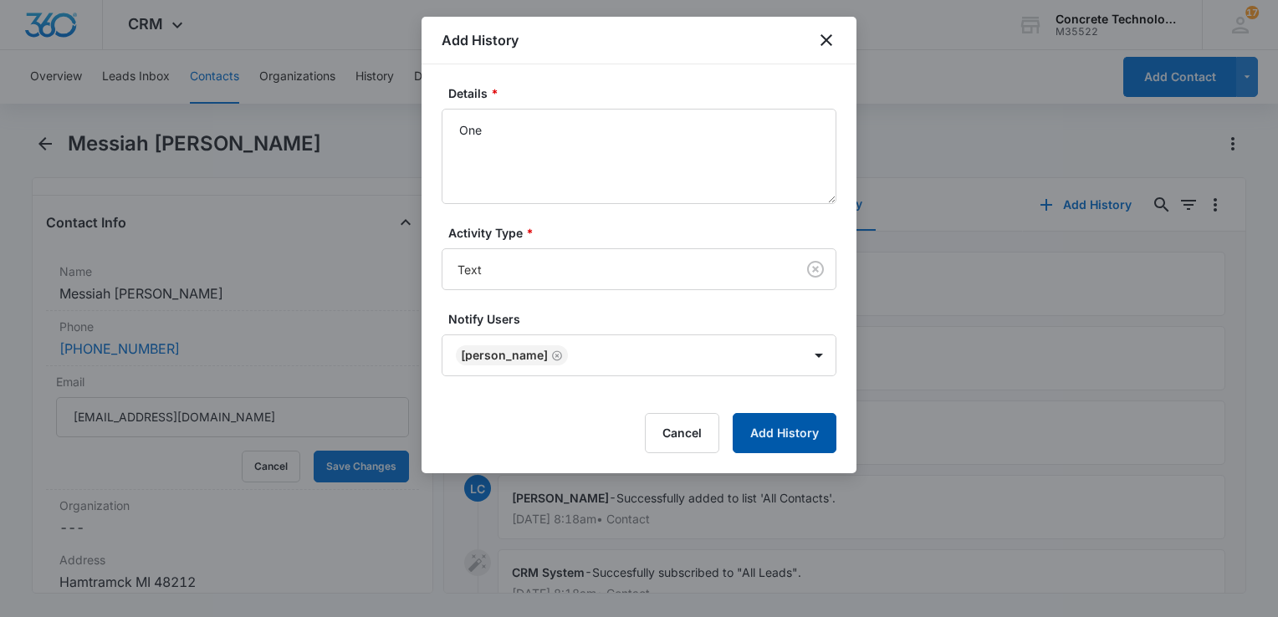
click at [779, 433] on button "Add History" at bounding box center [785, 433] width 104 height 40
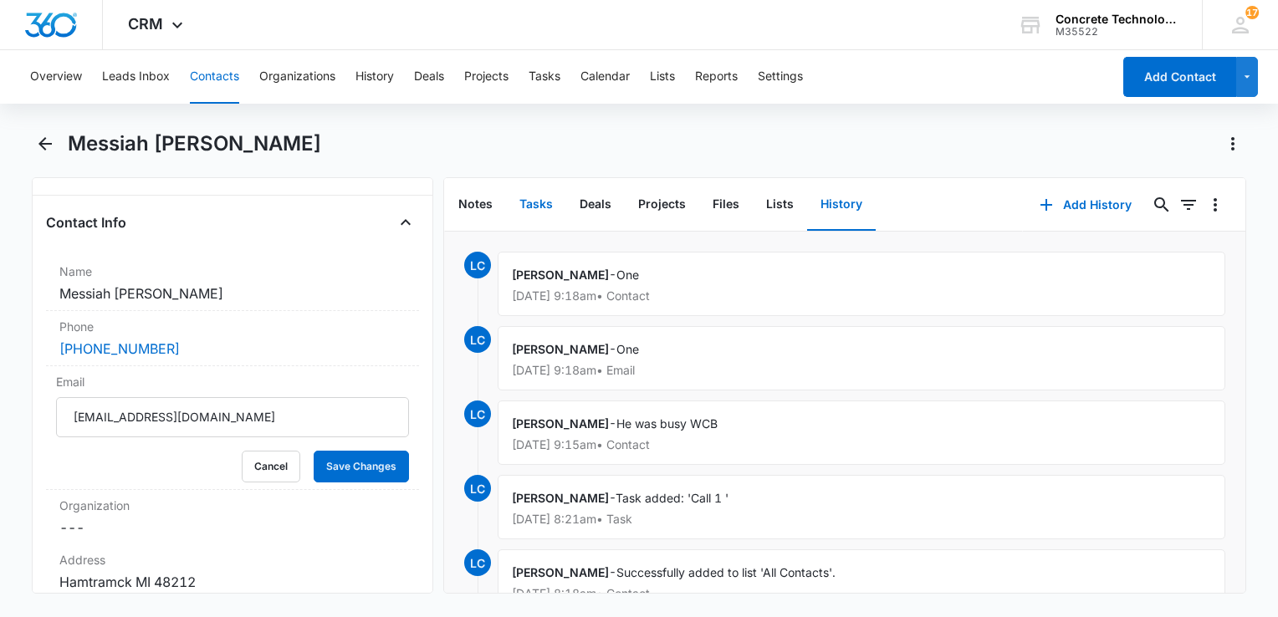
click at [539, 191] on button "Tasks" at bounding box center [536, 205] width 60 height 52
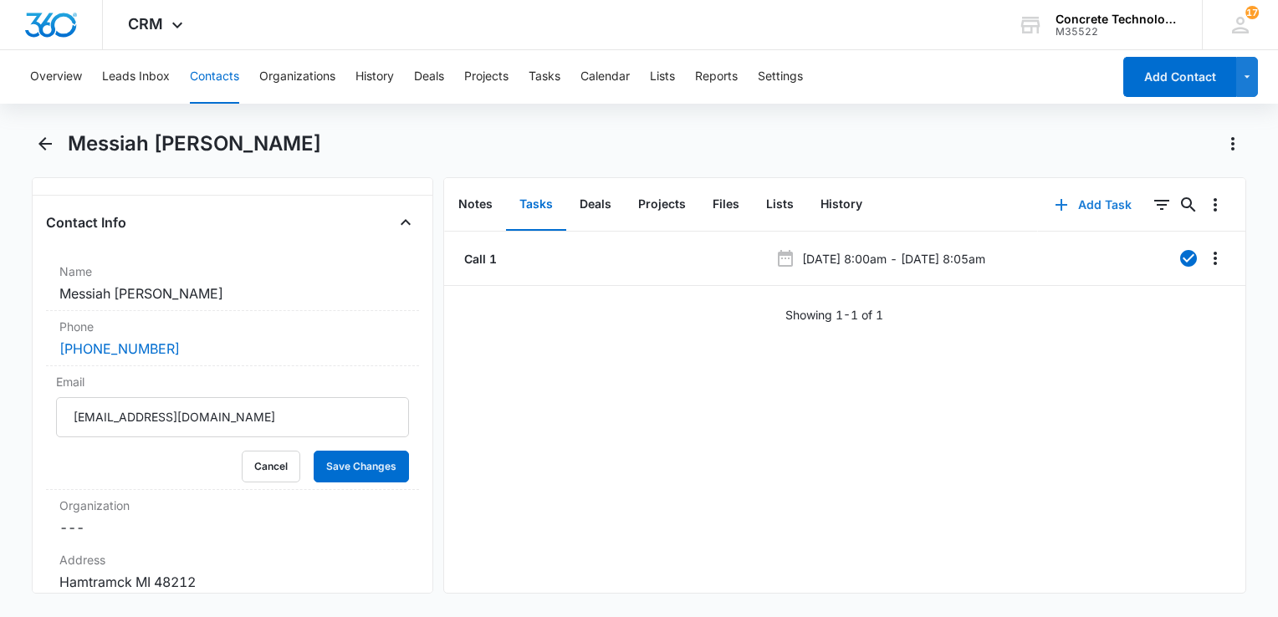
click at [1080, 198] on button "Add Task" at bounding box center [1093, 205] width 110 height 40
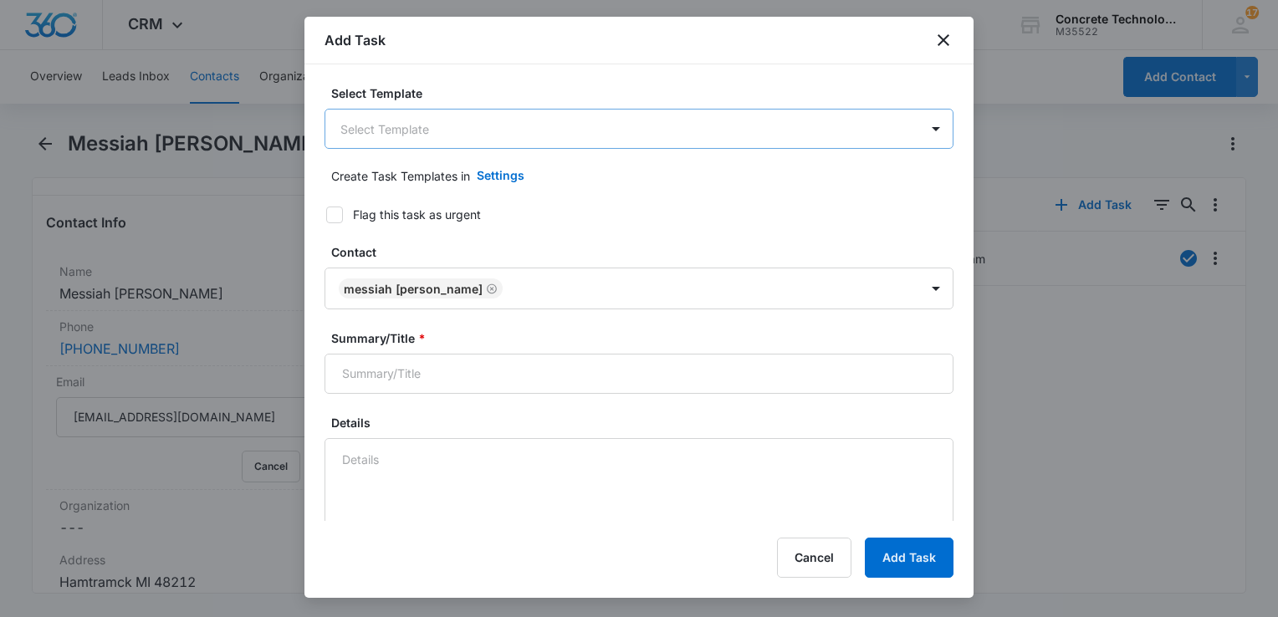
click at [465, 125] on body "CRM Apps Reputation Websites Forms CRM Email Social Content Ads Intelligence Fi…" at bounding box center [639, 308] width 1278 height 617
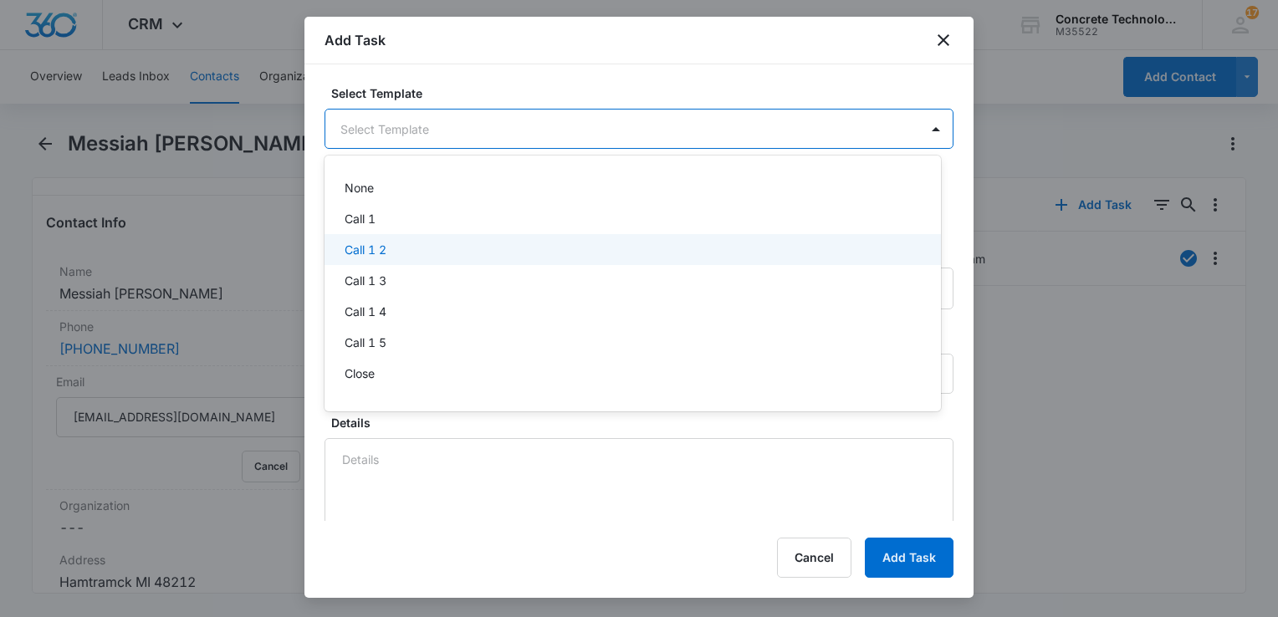
click at [413, 243] on div "Call 1 2" at bounding box center [631, 250] width 573 height 18
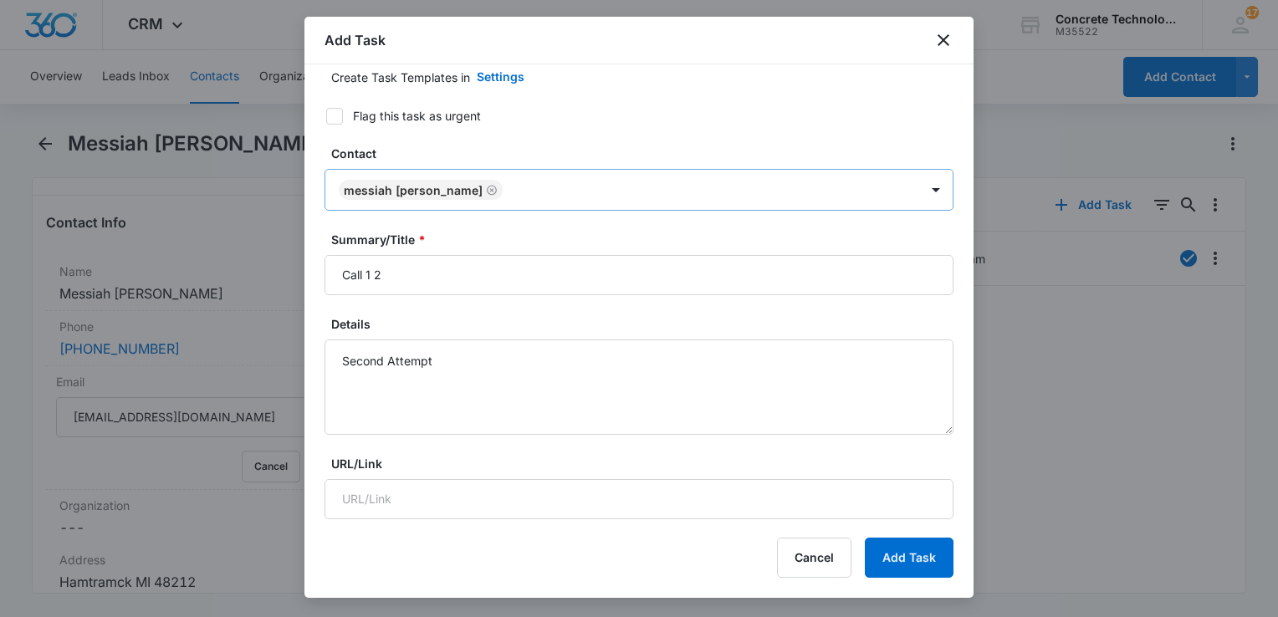
scroll to position [251, 0]
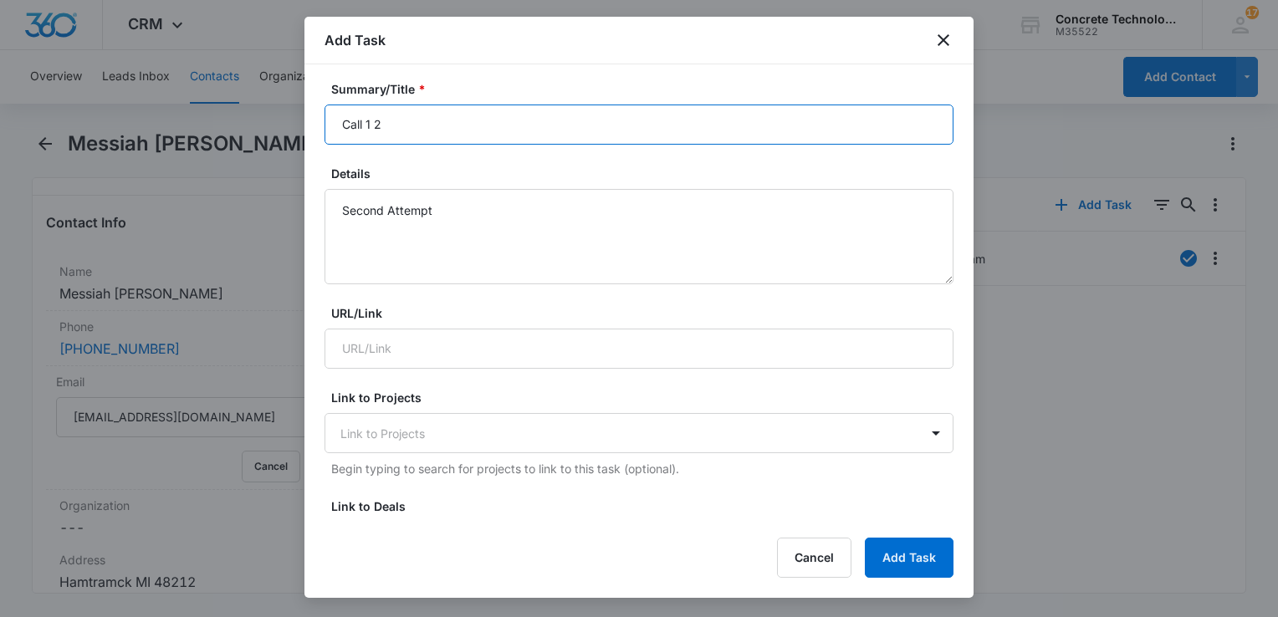
click at [515, 121] on input "Call 1 2" at bounding box center [638, 125] width 629 height 40
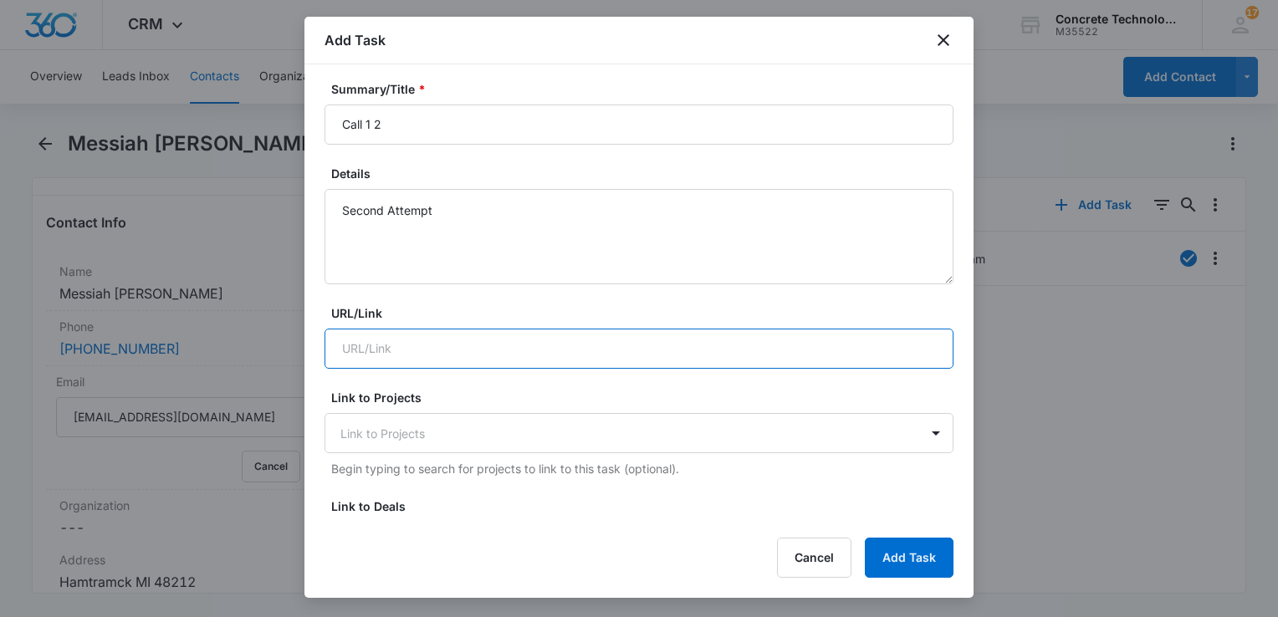
click at [401, 329] on input "URL/Link" at bounding box center [638, 349] width 629 height 40
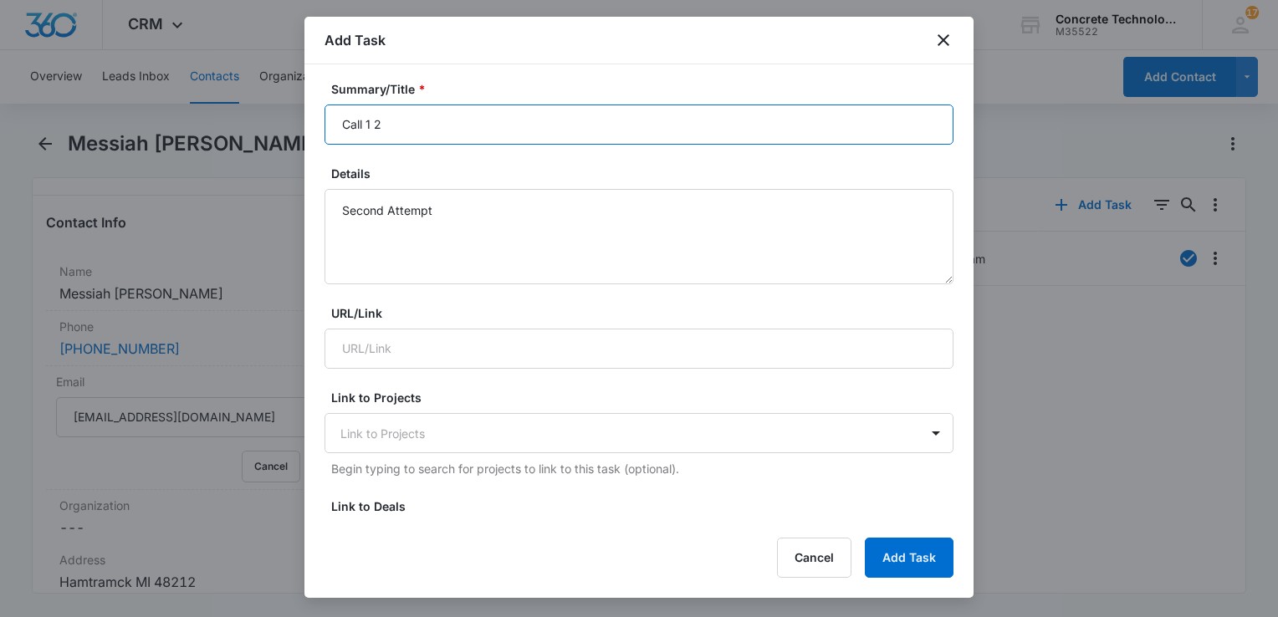
click at [406, 134] on input "Call 1 2" at bounding box center [638, 125] width 629 height 40
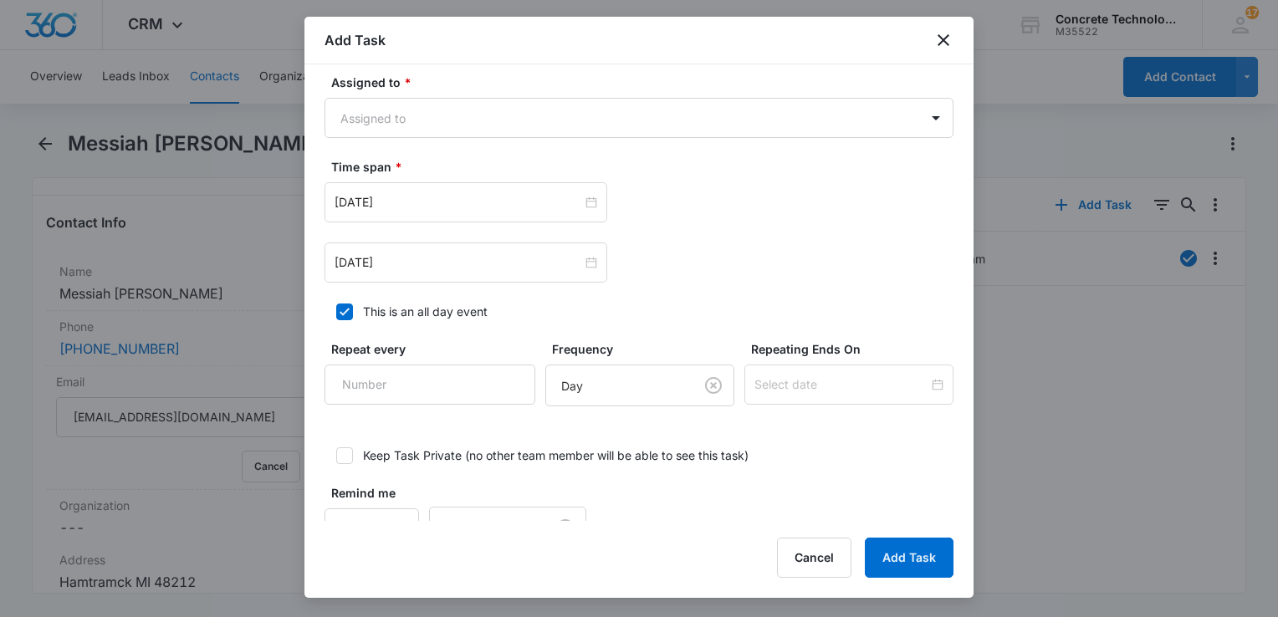
scroll to position [1045, 0]
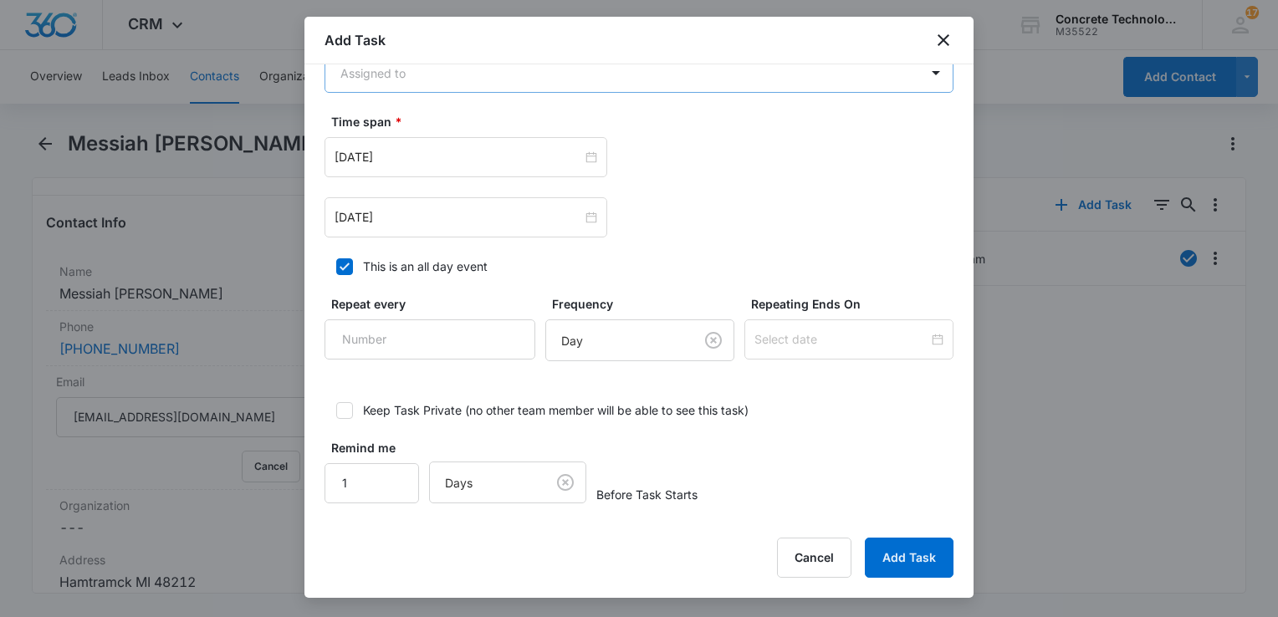
type input "Call 1 2"
click at [486, 90] on body "CRM Apps Reputation Websites Forms CRM Email Social Content Ads Intelligence Fi…" at bounding box center [639, 308] width 1278 height 617
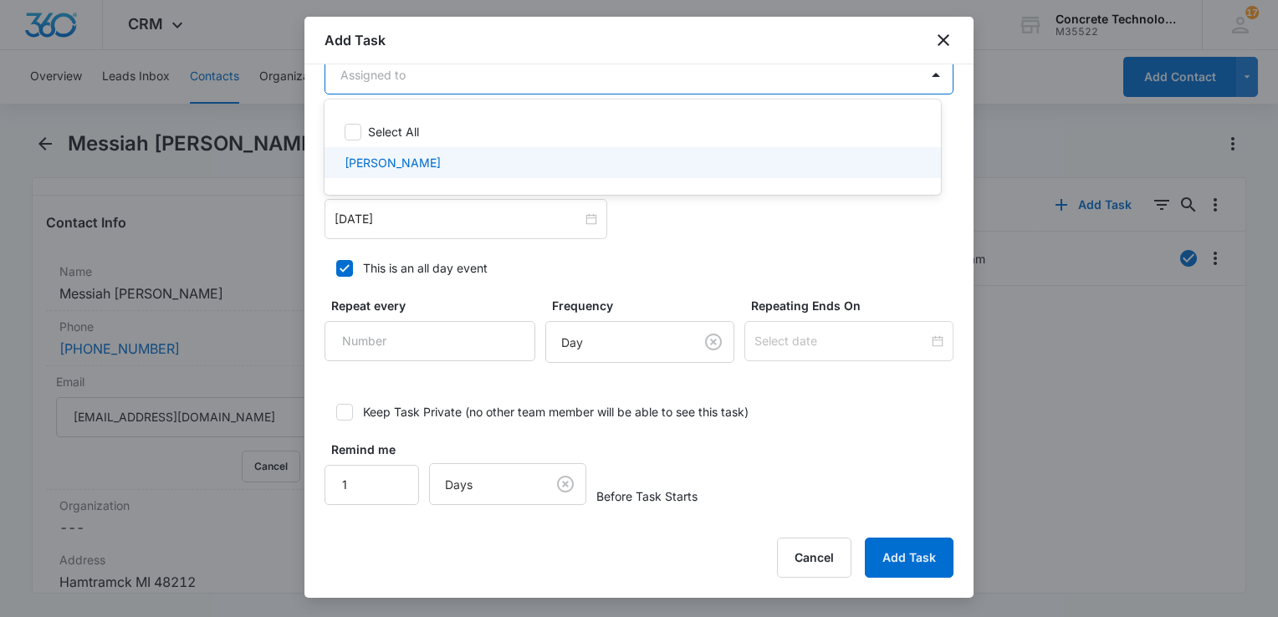
click at [438, 192] on div at bounding box center [639, 308] width 1278 height 617
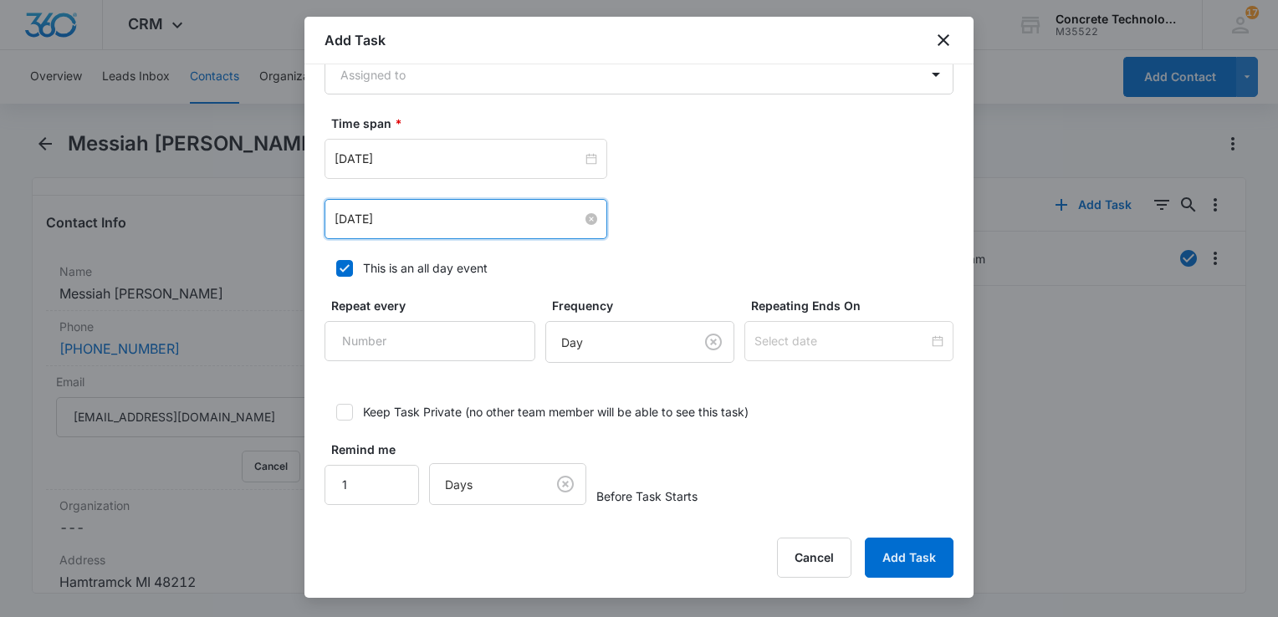
click at [429, 213] on input "[DATE]" at bounding box center [458, 219] width 248 height 18
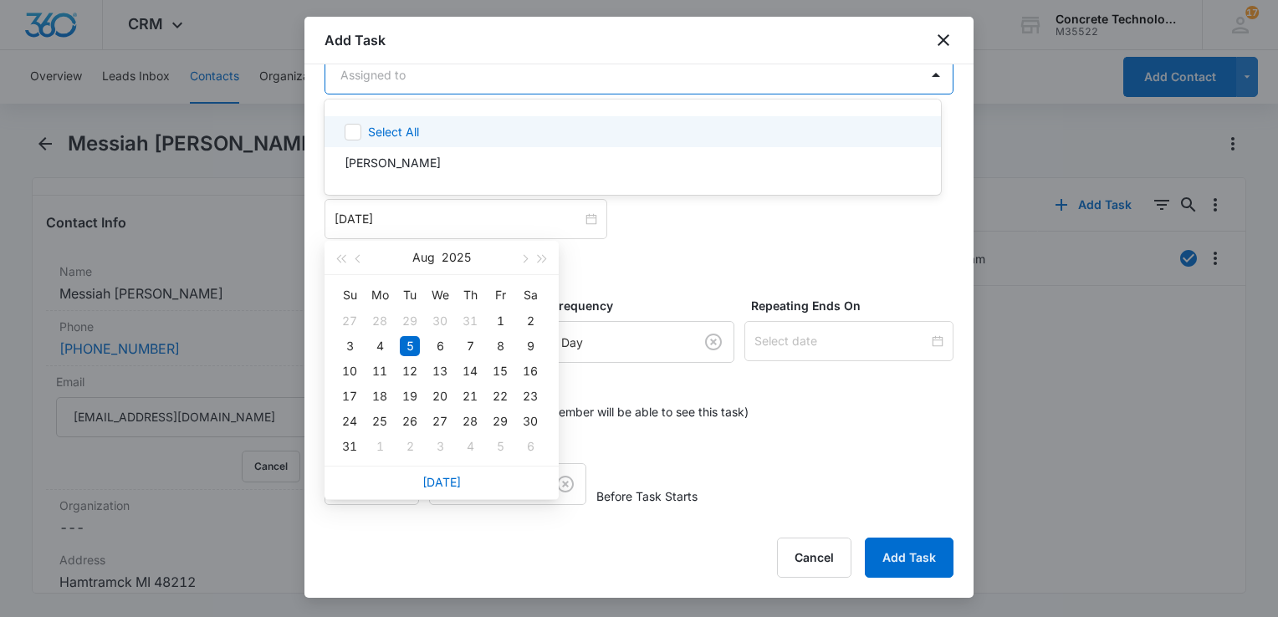
click at [444, 91] on body "CRM Apps Reputation Websites Forms CRM Email Social Content Ads Intelligence Fi…" at bounding box center [639, 308] width 1278 height 617
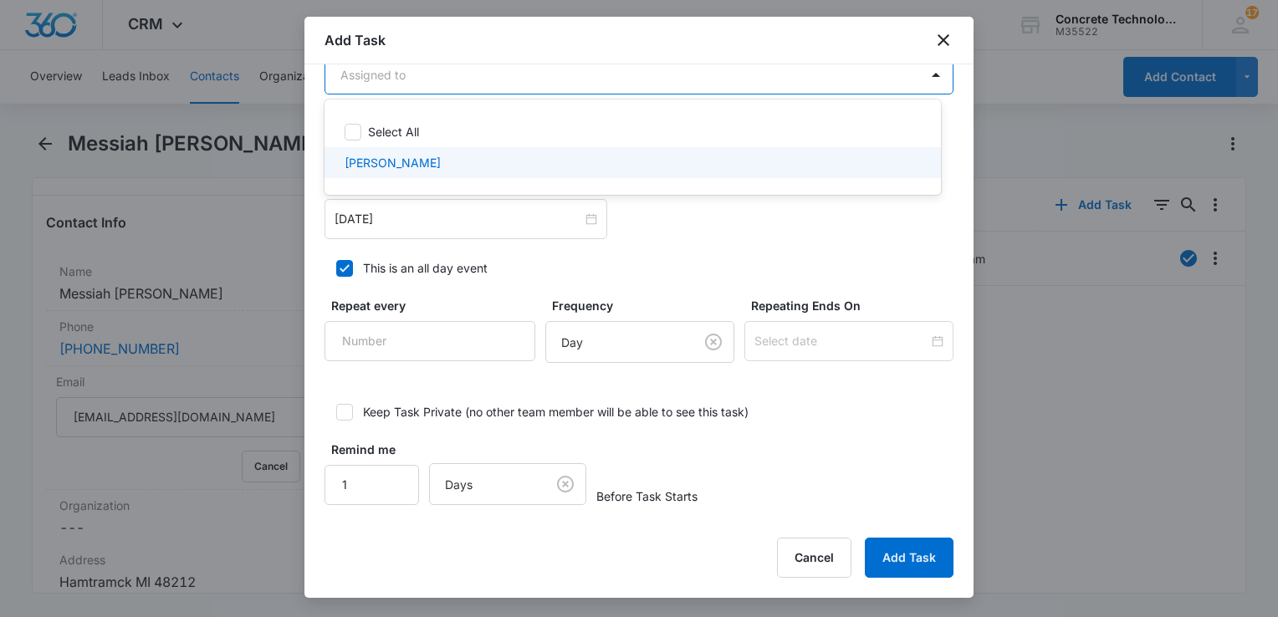
click at [428, 169] on p "[PERSON_NAME]" at bounding box center [393, 163] width 96 height 18
checkbox input "true"
click at [421, 219] on div at bounding box center [639, 308] width 1278 height 617
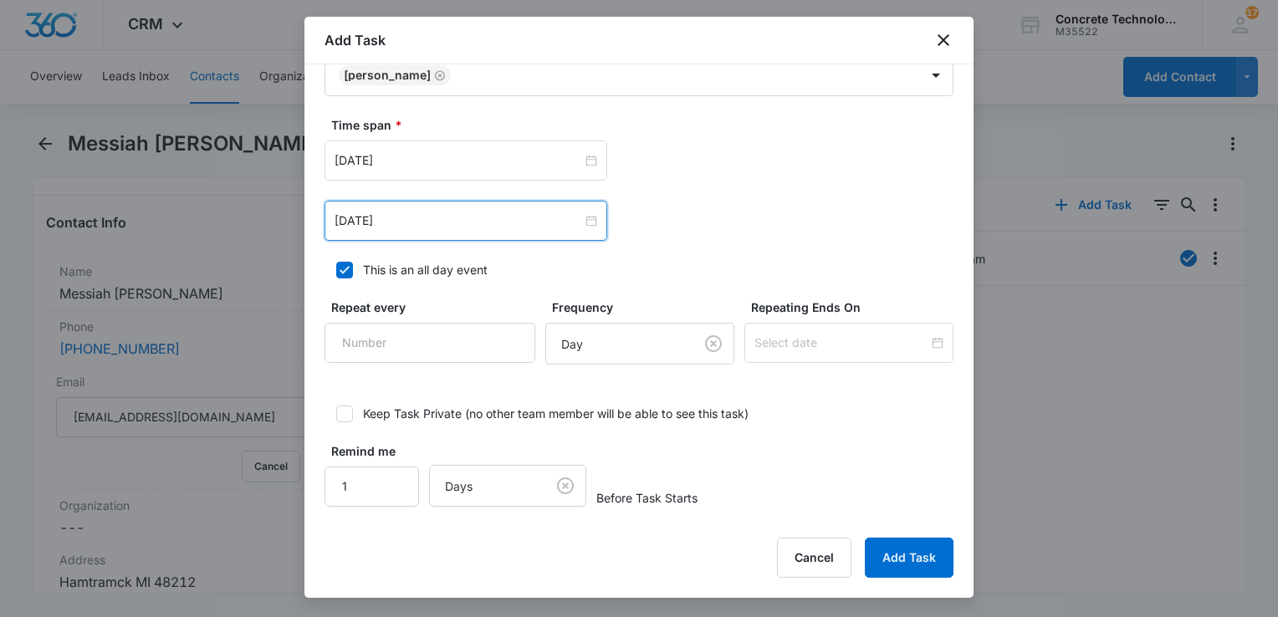
click at [421, 219] on input "[DATE]" at bounding box center [458, 221] width 248 height 18
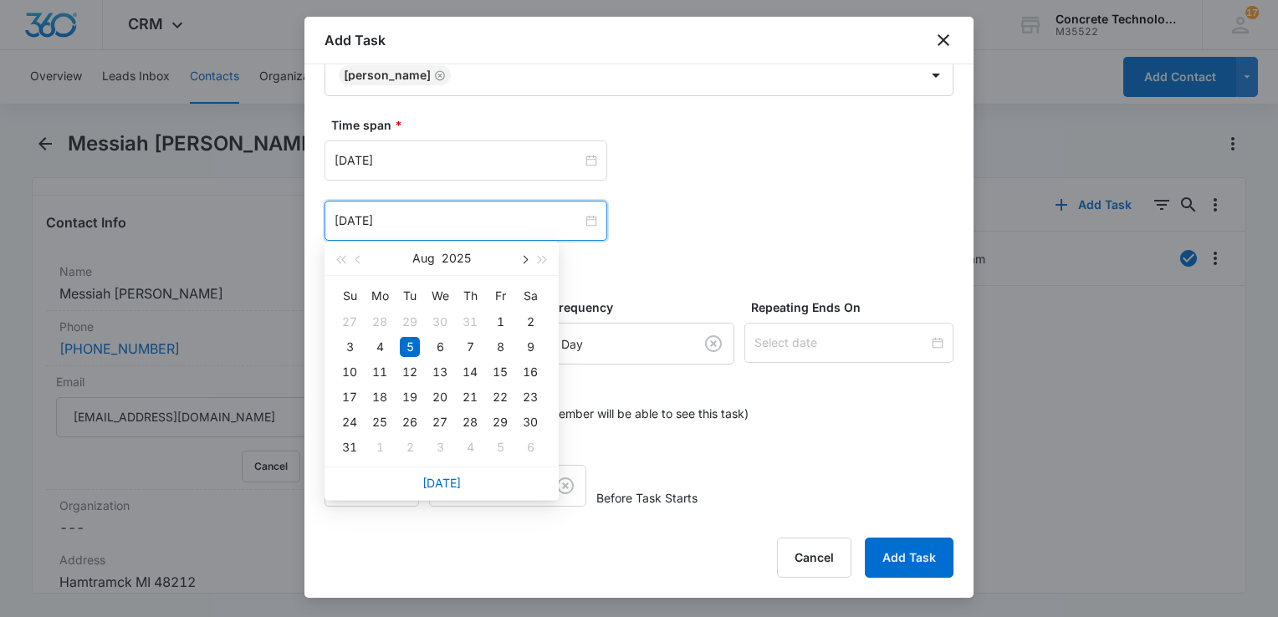
click at [525, 266] on button "button" at bounding box center [523, 258] width 18 height 33
type input "[DATE]"
click at [446, 345] on div "10" at bounding box center [440, 347] width 20 height 20
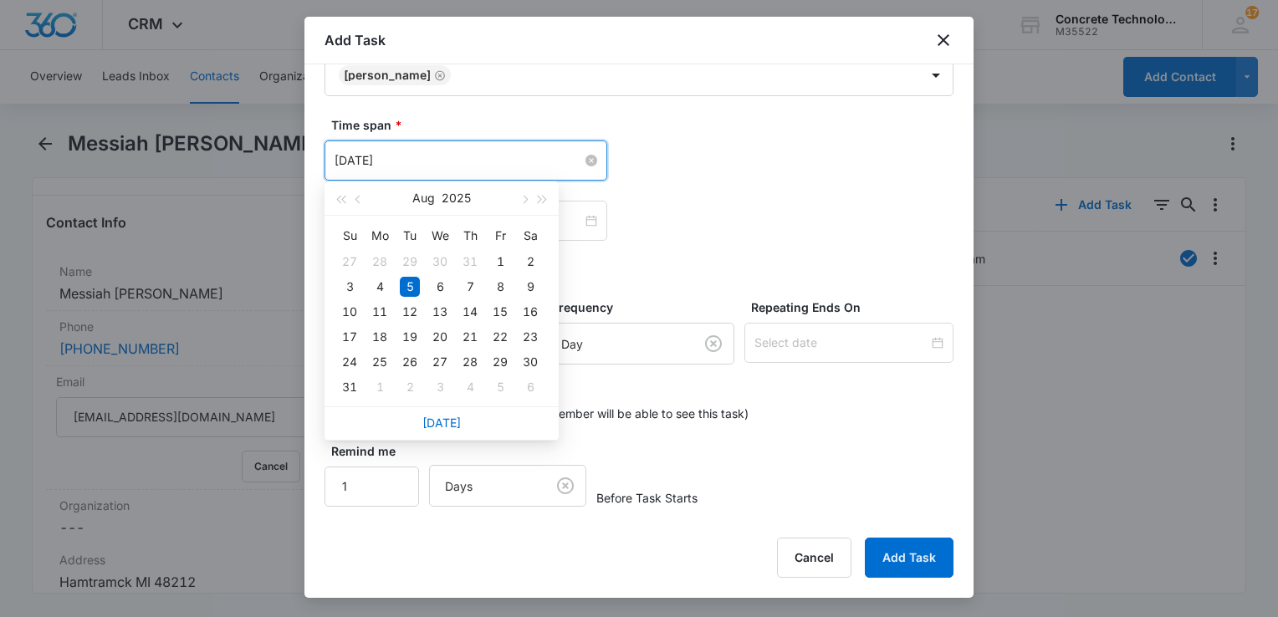
click at [468, 156] on input "[DATE]" at bounding box center [458, 160] width 248 height 18
click at [525, 202] on span "button" at bounding box center [523, 200] width 8 height 8
type input "[DATE]"
click at [435, 289] on div "10" at bounding box center [440, 287] width 20 height 20
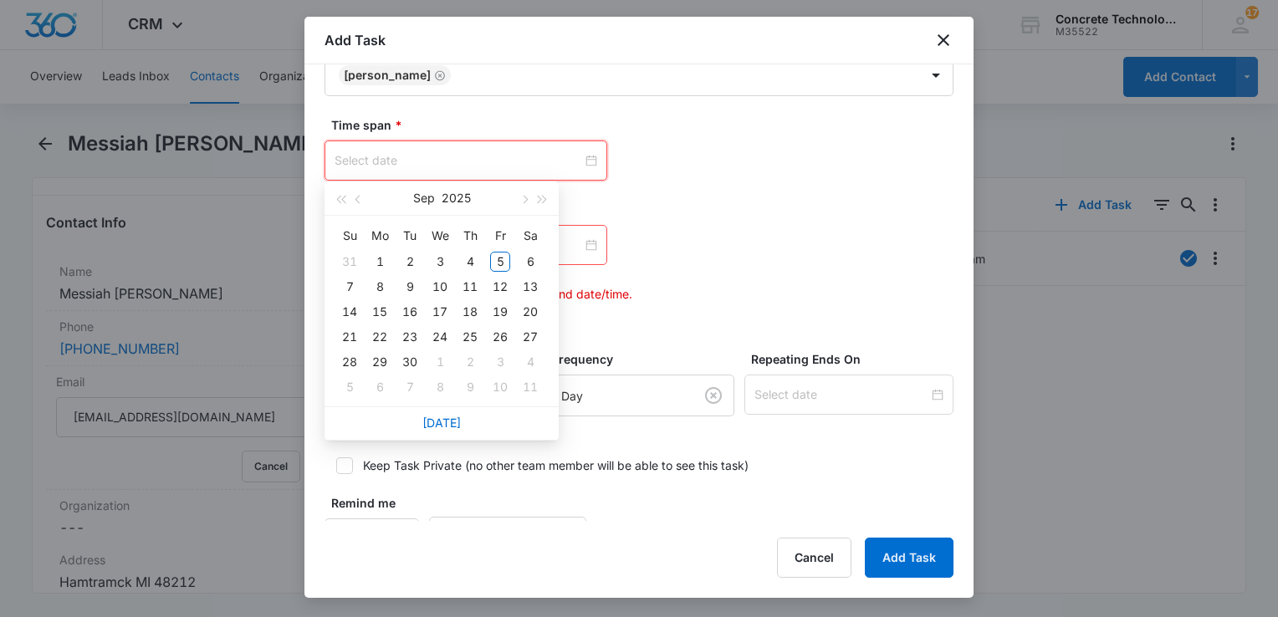
click at [550, 161] on input at bounding box center [458, 160] width 248 height 18
type input "[DATE]"
click at [438, 289] on div "10" at bounding box center [440, 287] width 20 height 20
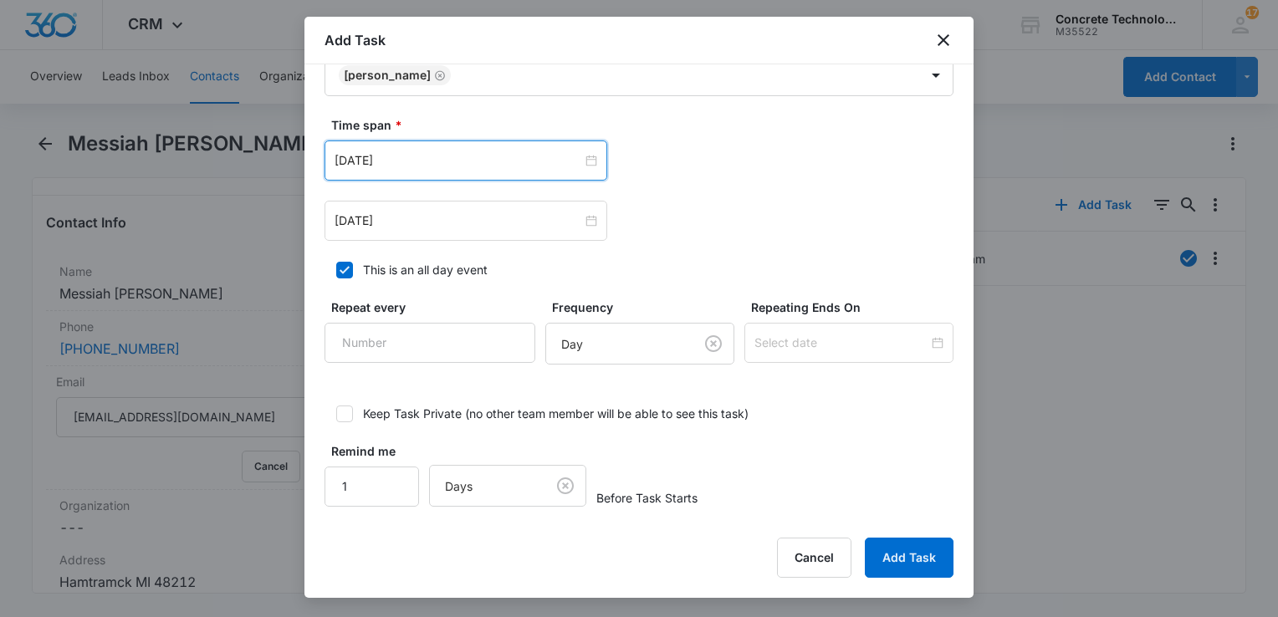
click at [358, 272] on label "This is an all day event" at bounding box center [638, 270] width 629 height 18
click at [336, 272] on input "This is an all day event" at bounding box center [330, 270] width 12 height 12
checkbox input "false"
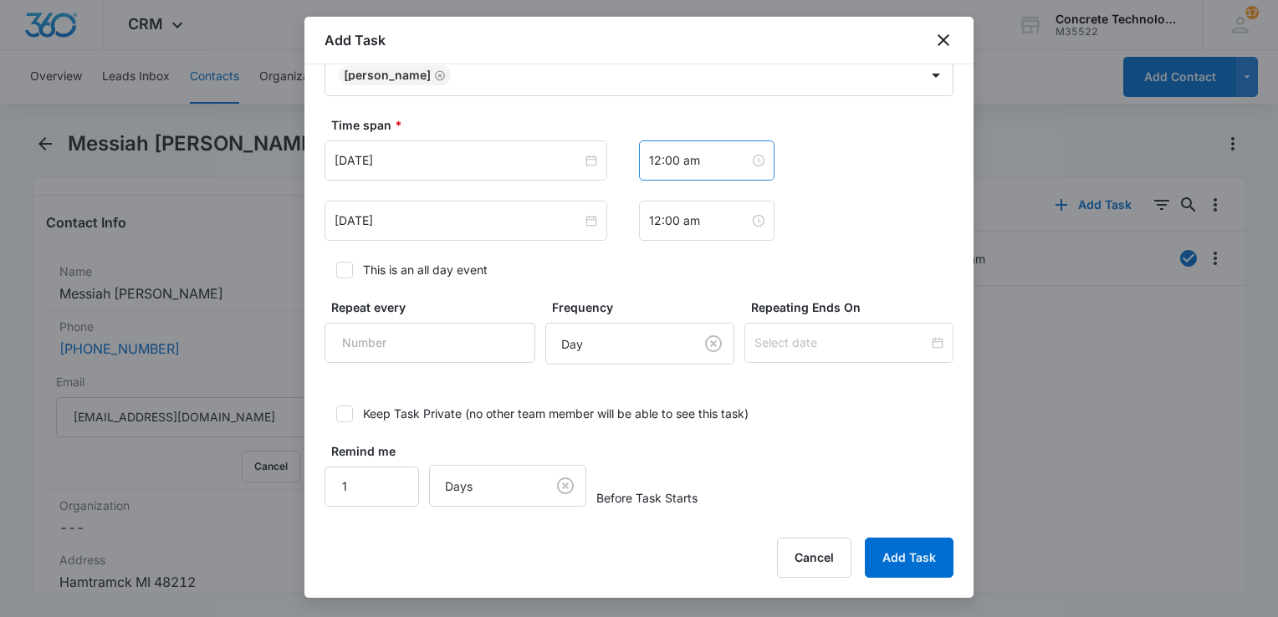
click at [679, 174] on div "12:00 am" at bounding box center [706, 160] width 135 height 40
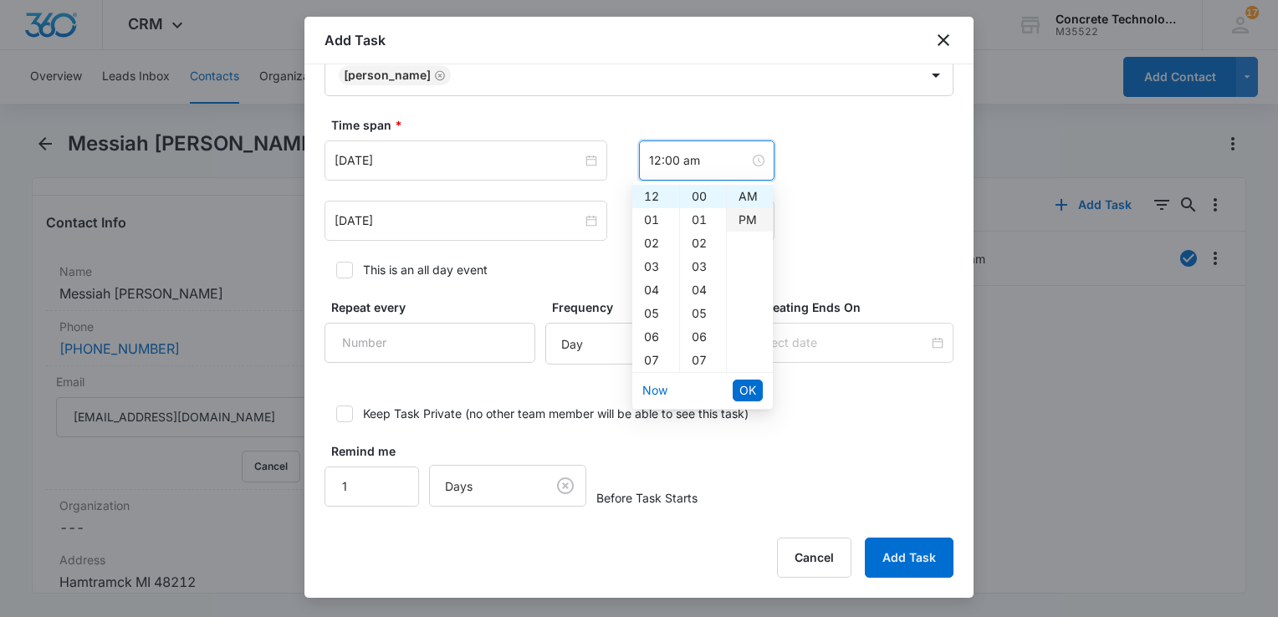
click at [748, 215] on div "PM" at bounding box center [750, 219] width 46 height 23
type input "12:00 pm"
drag, startPoint x: 739, startPoint y: 386, endPoint x: 731, endPoint y: 344, distance: 43.5
click at [739, 386] on span "OK" at bounding box center [747, 390] width 17 height 18
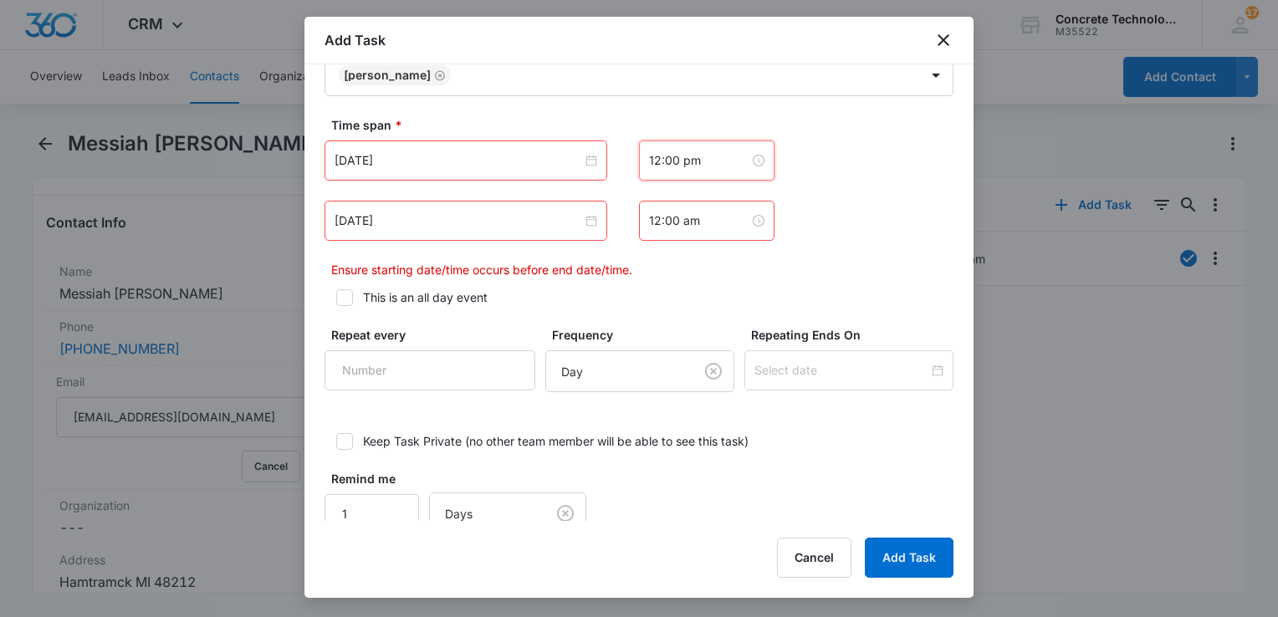
click at [707, 237] on div "12:00 am" at bounding box center [706, 221] width 135 height 40
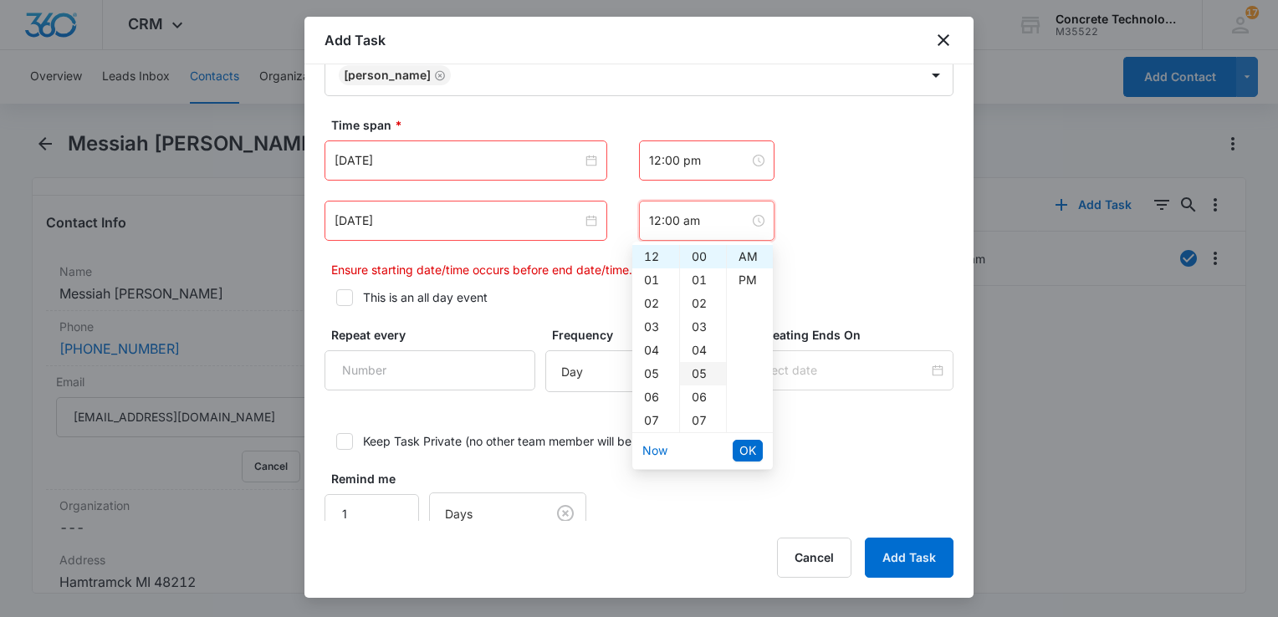
click at [692, 366] on div "05" at bounding box center [703, 373] width 46 height 23
click at [737, 278] on div "PM" at bounding box center [750, 279] width 46 height 23
type input "12:05 pm"
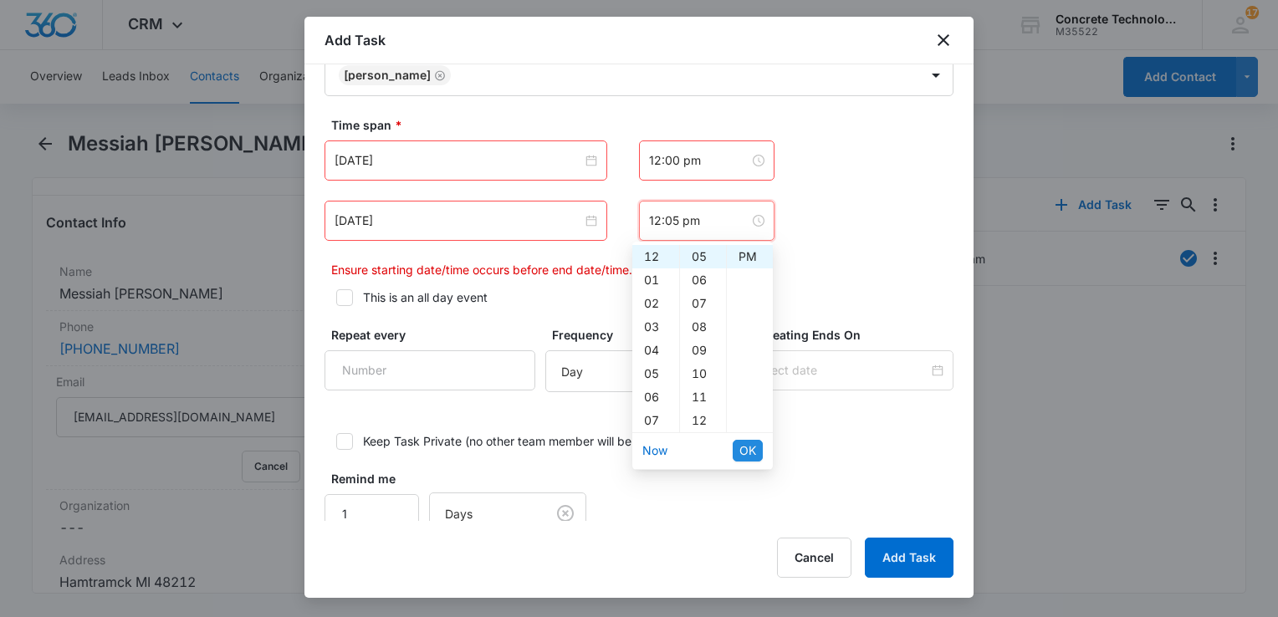
click at [744, 447] on span "OK" at bounding box center [747, 451] width 17 height 18
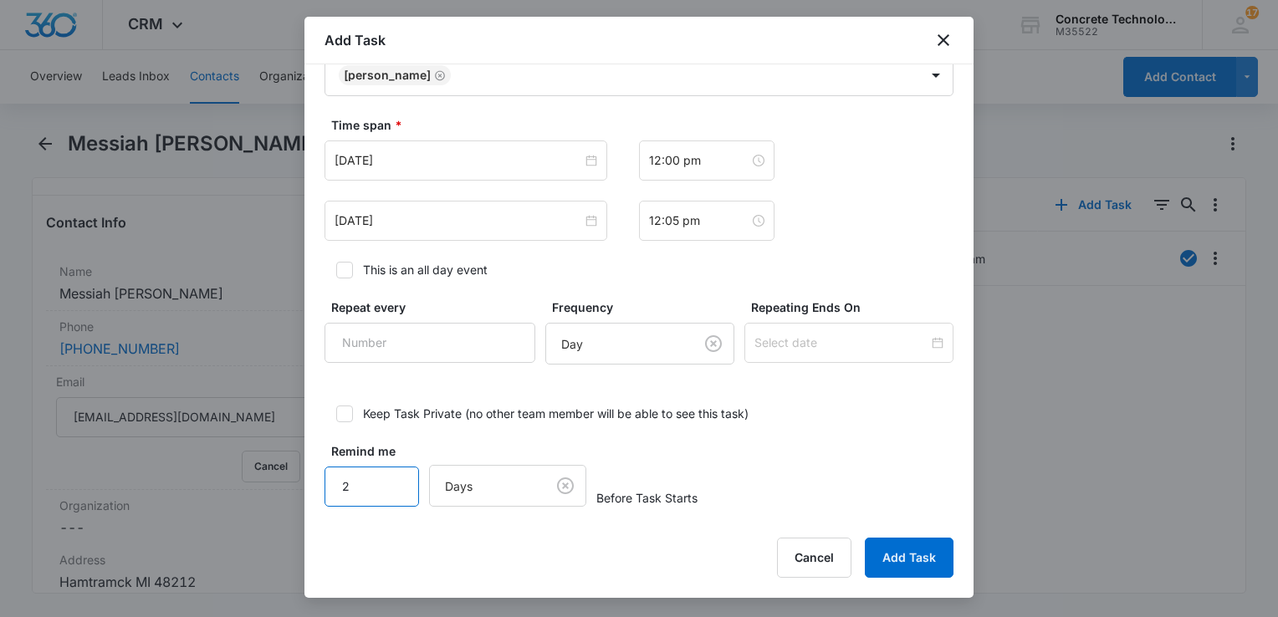
click at [395, 473] on input "2" at bounding box center [371, 487] width 94 height 40
click at [395, 473] on input "3" at bounding box center [371, 487] width 94 height 40
click at [395, 473] on input "4" at bounding box center [371, 487] width 94 height 40
type input "5"
click at [395, 473] on input "5" at bounding box center [371, 487] width 94 height 40
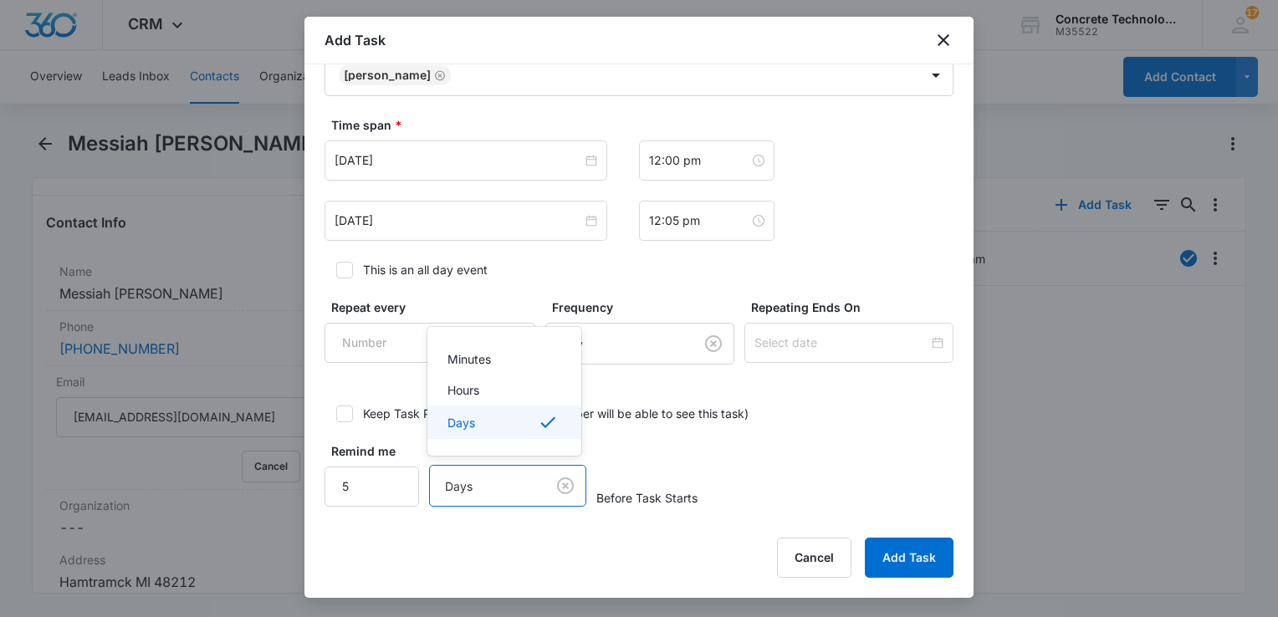
click at [469, 479] on body "CRM Apps Reputation Websites Forms CRM Email Social Content Ads Intelligence Fi…" at bounding box center [639, 308] width 1278 height 617
click at [502, 367] on div "Minutes" at bounding box center [502, 359] width 110 height 18
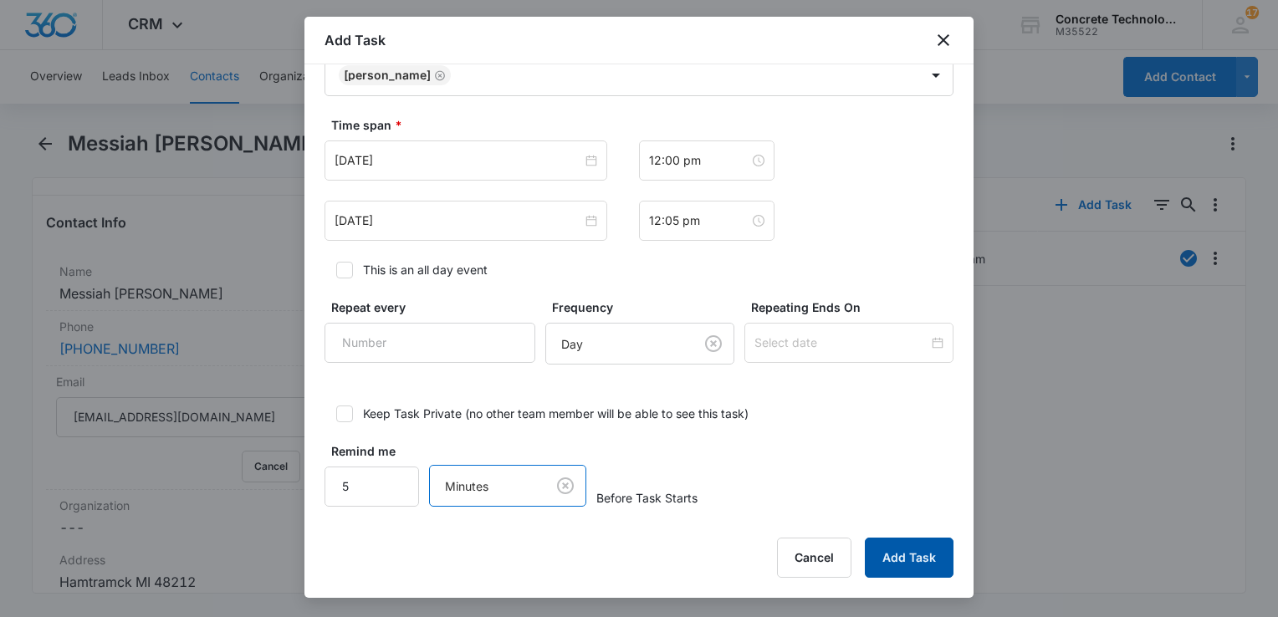
click at [896, 550] on button "Add Task" at bounding box center [909, 558] width 89 height 40
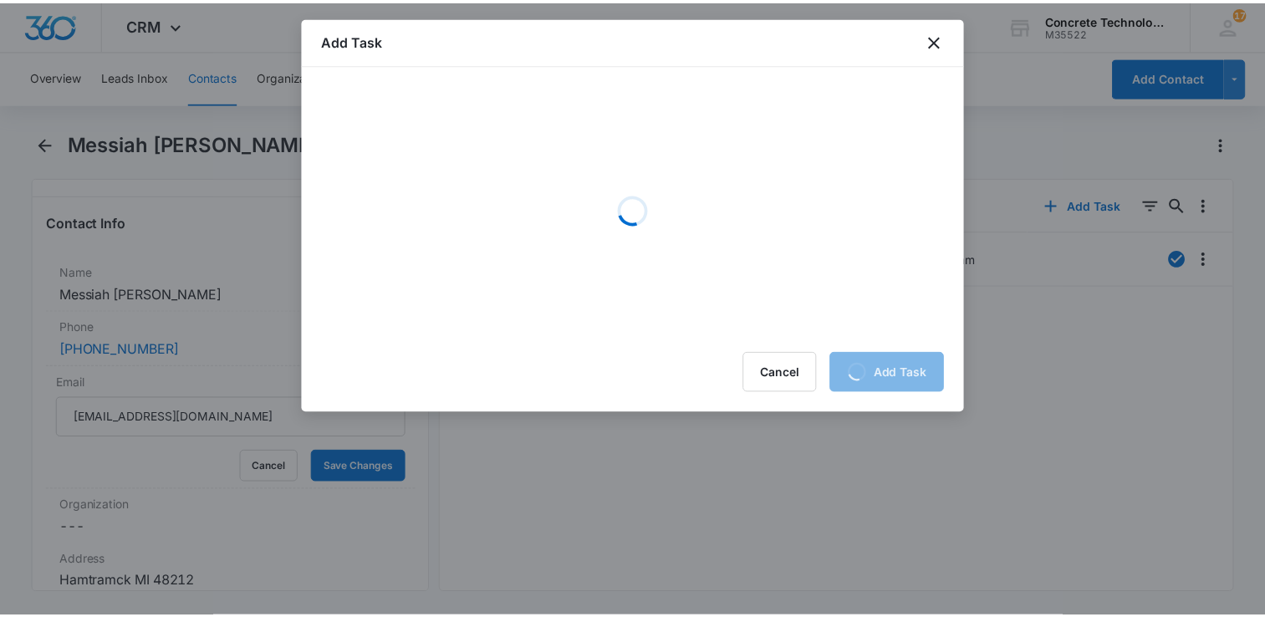
scroll to position [0, 0]
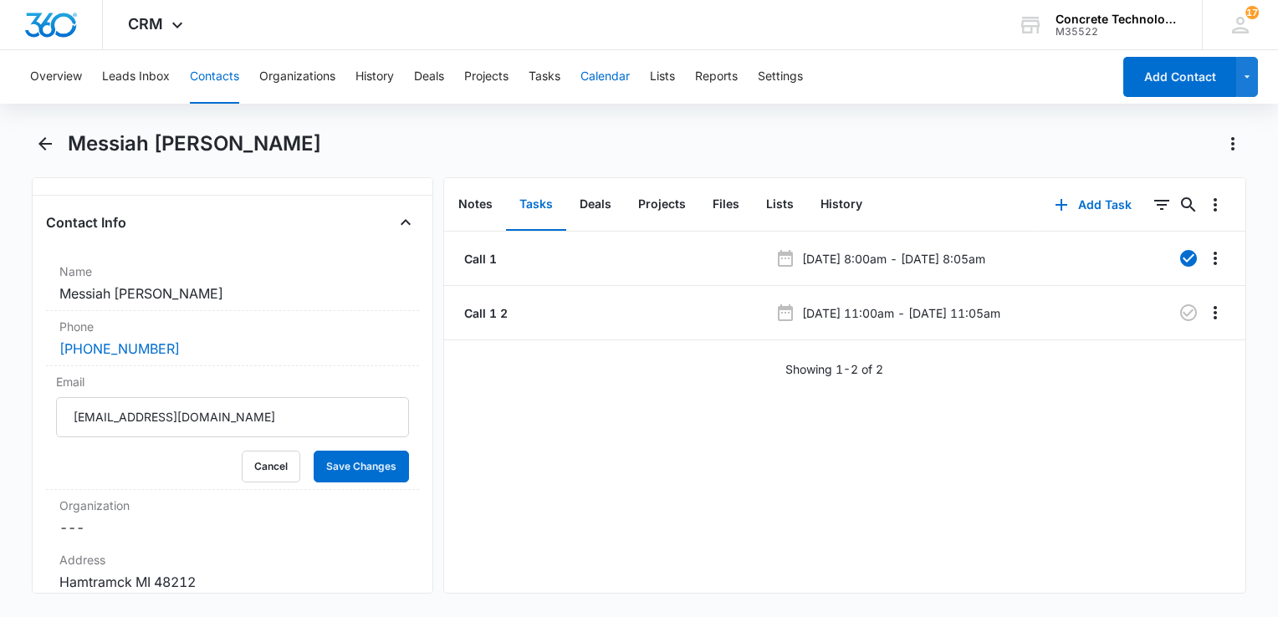
click at [605, 79] on button "Calendar" at bounding box center [604, 77] width 49 height 54
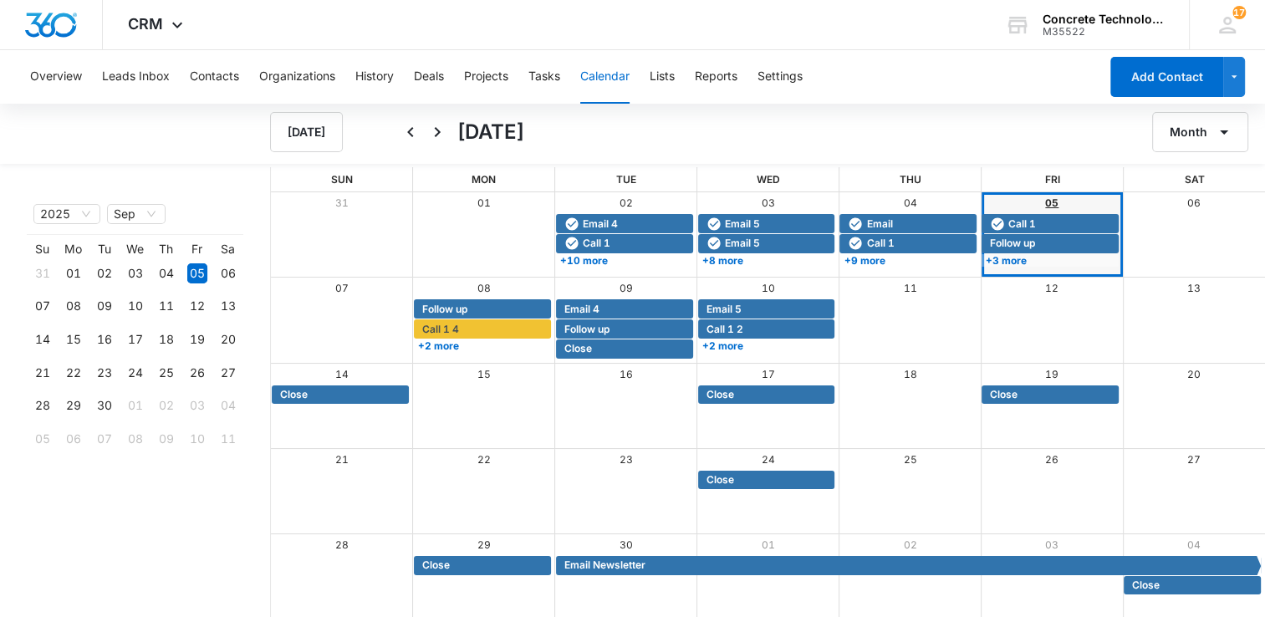
click at [1047, 197] on link "05" at bounding box center [1051, 203] width 13 height 13
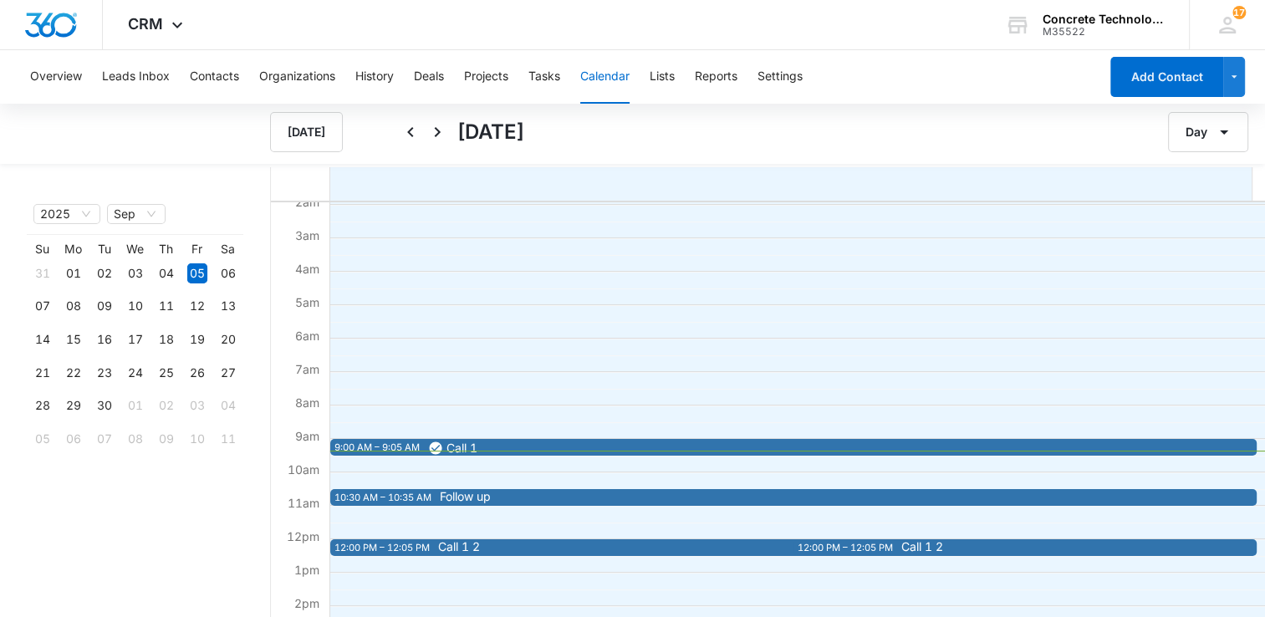
scroll to position [167, 0]
